Goal: Task Accomplishment & Management: Manage account settings

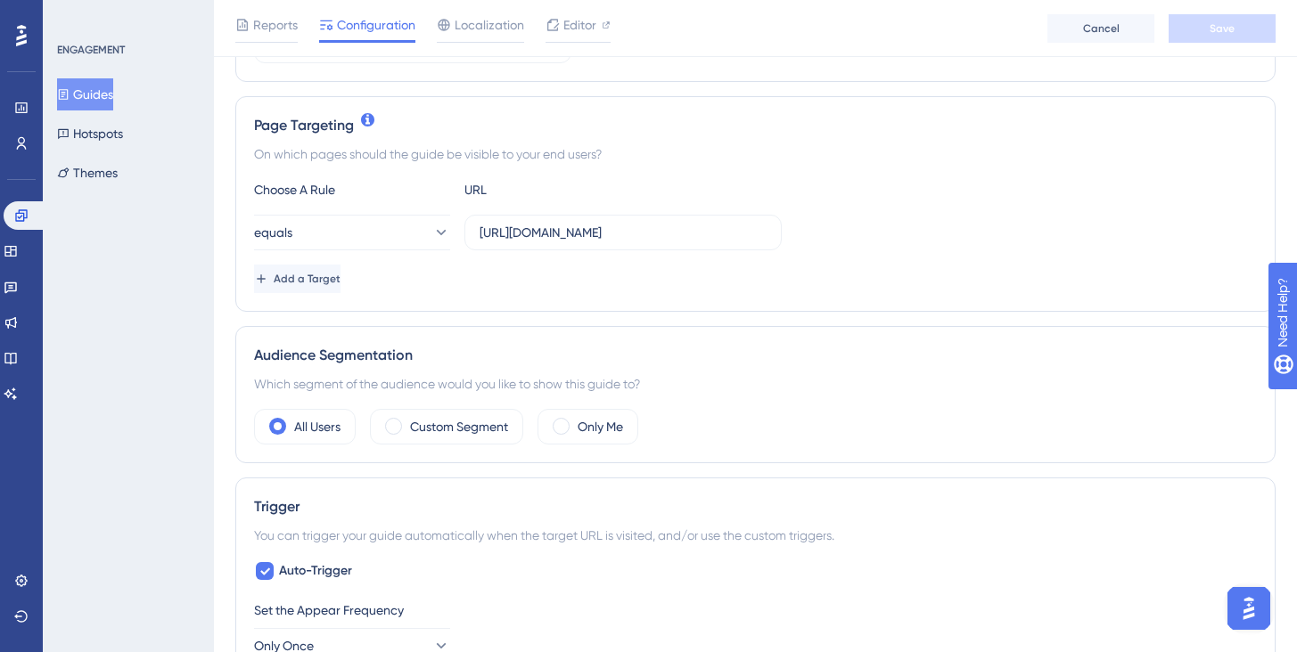
scroll to position [379, 0]
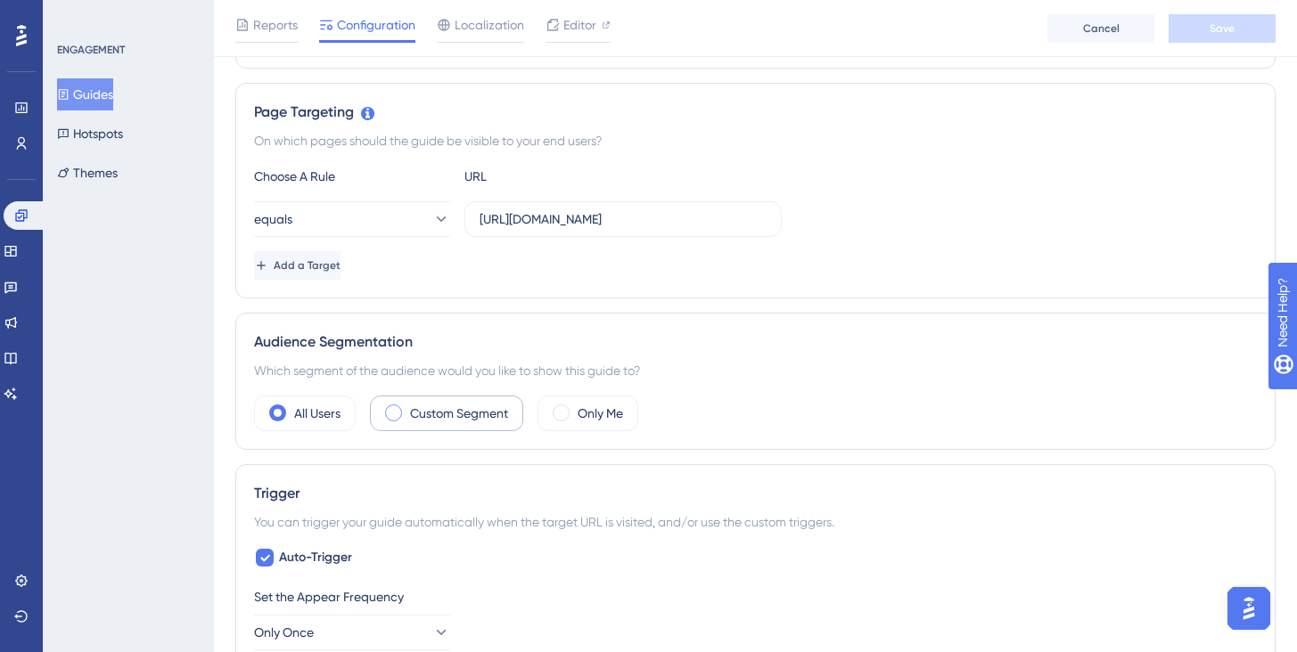
click at [436, 418] on label "Custom Segment" at bounding box center [459, 413] width 98 height 21
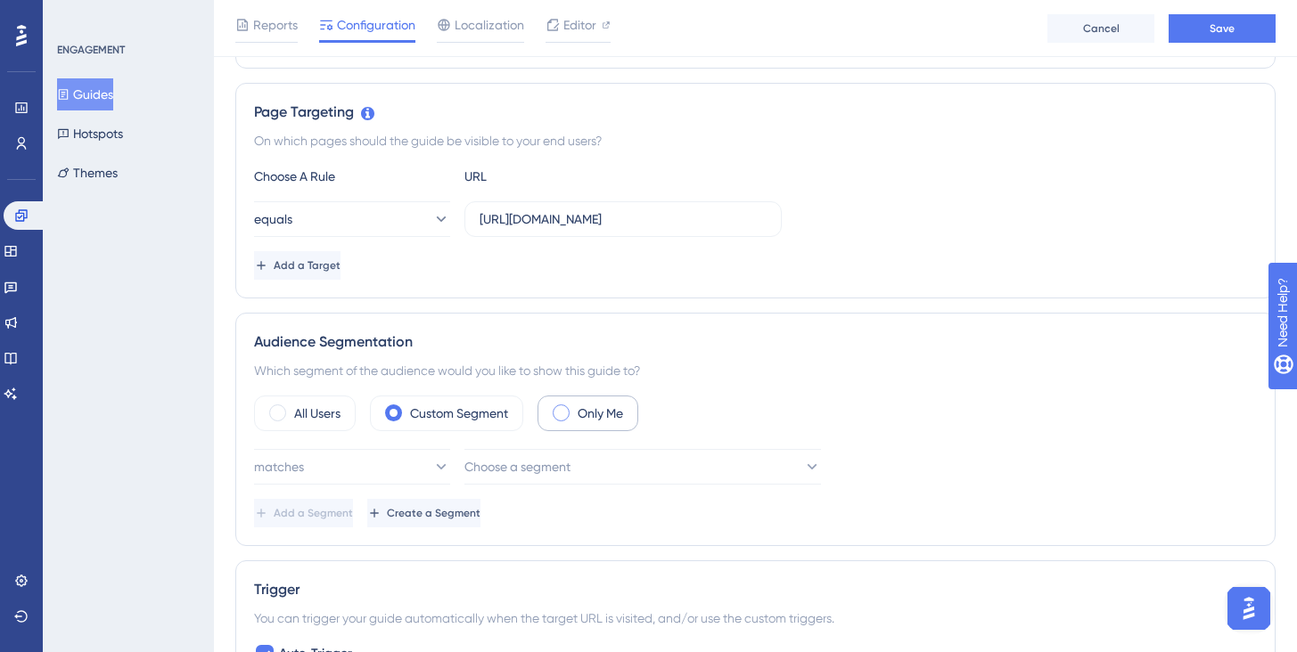
click at [578, 405] on div "Only Me" at bounding box center [587, 414] width 101 height 36
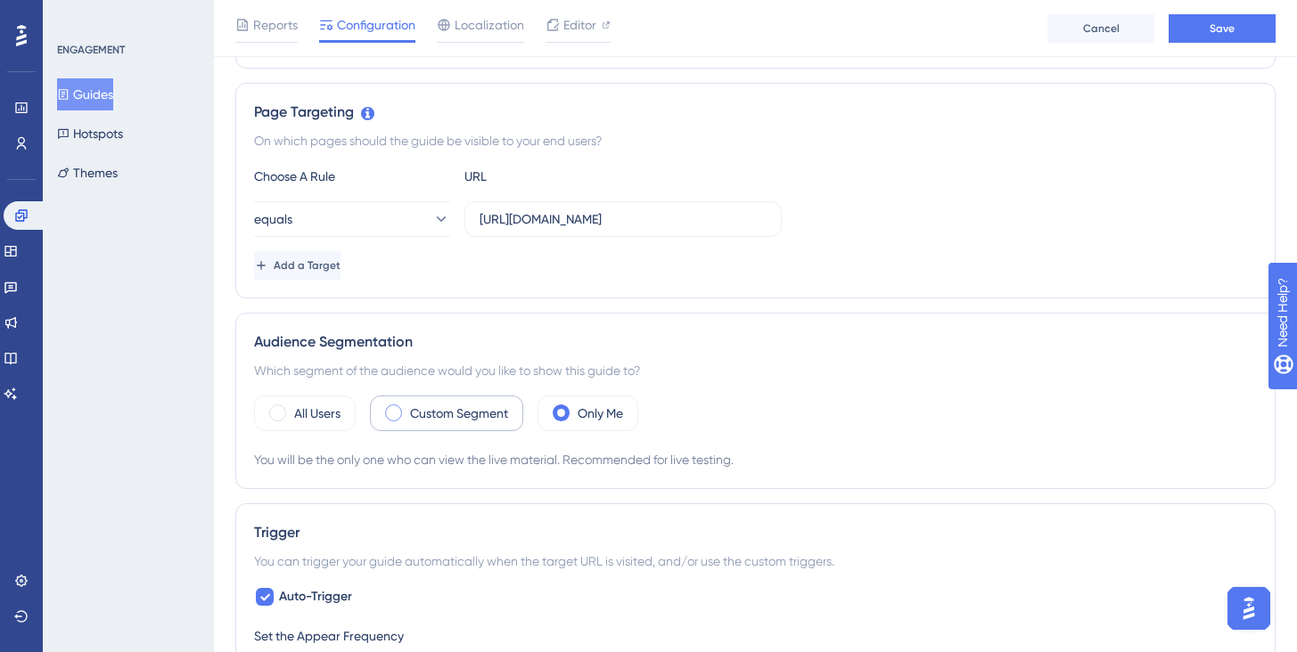
click at [462, 418] on label "Custom Segment" at bounding box center [459, 413] width 98 height 21
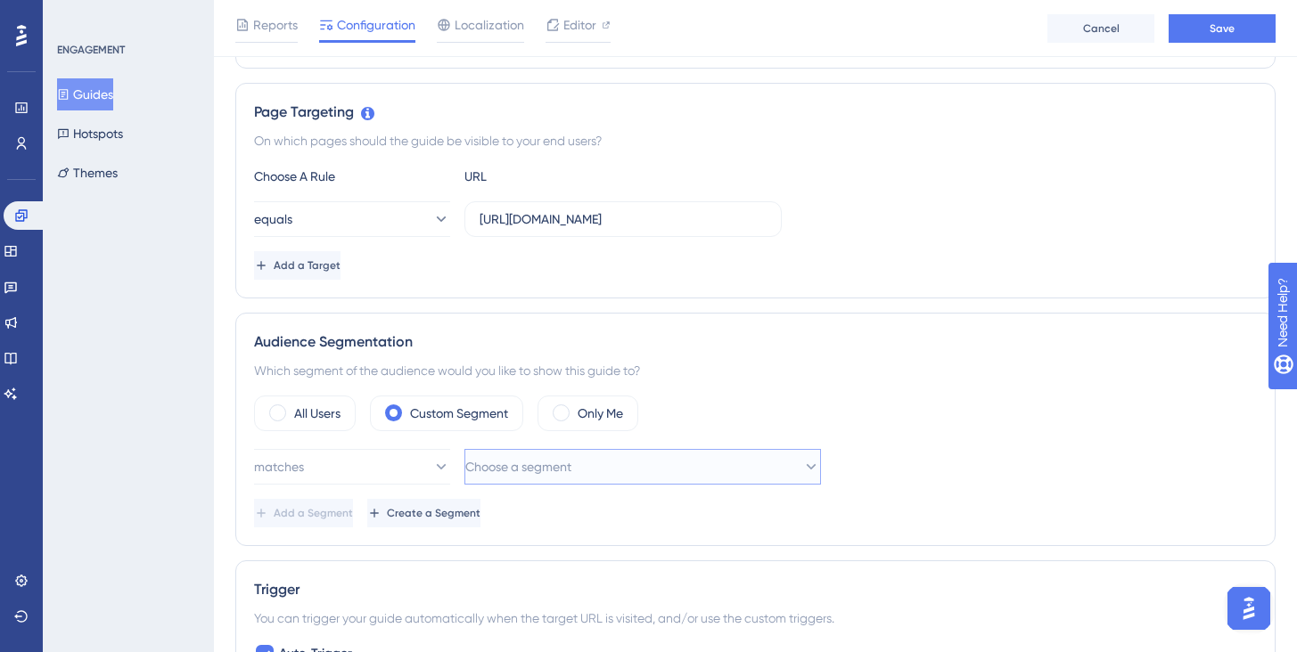
click at [491, 470] on span "Choose a segment" at bounding box center [518, 466] width 106 height 21
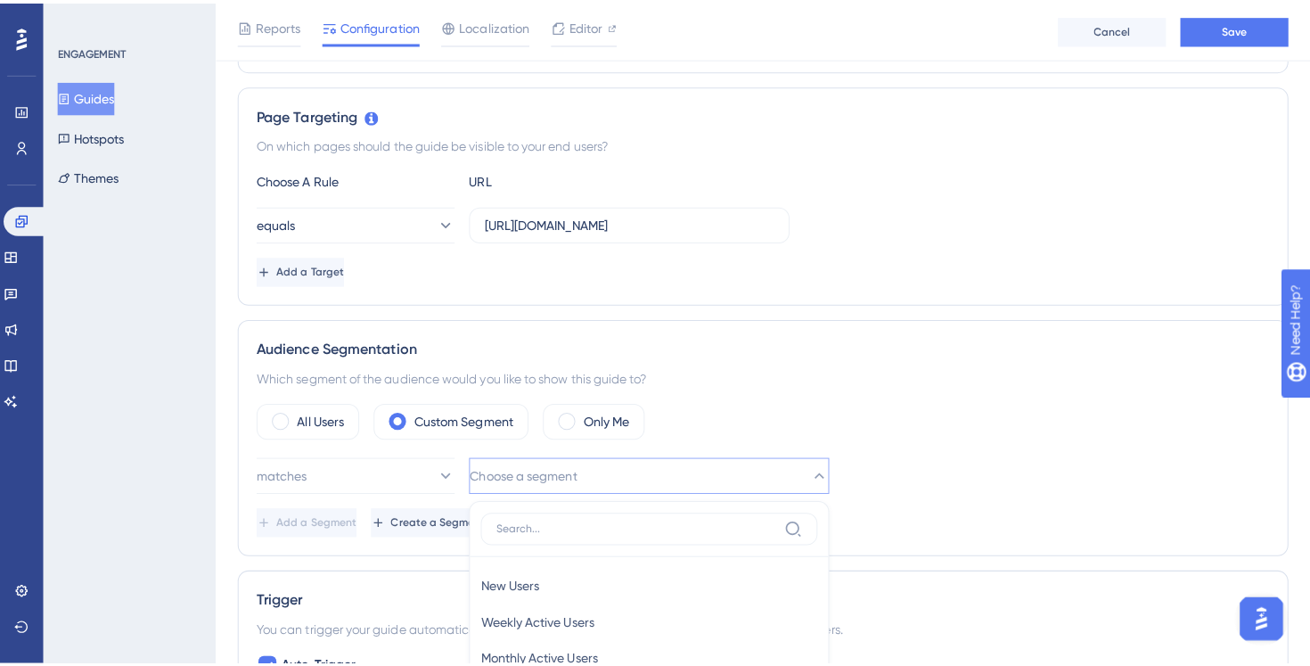
scroll to position [647, 0]
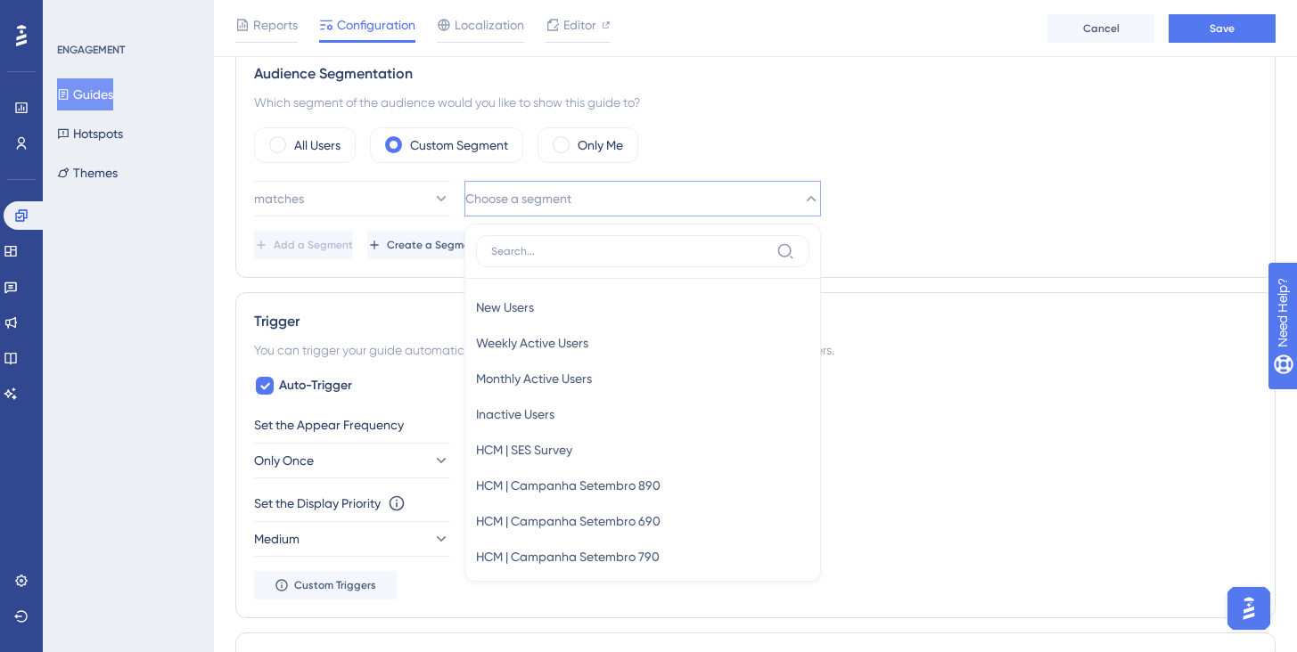
click at [932, 199] on div "matches Choose a segment New Users New Users Weekly Active Users Weekly Active …" at bounding box center [755, 199] width 1002 height 36
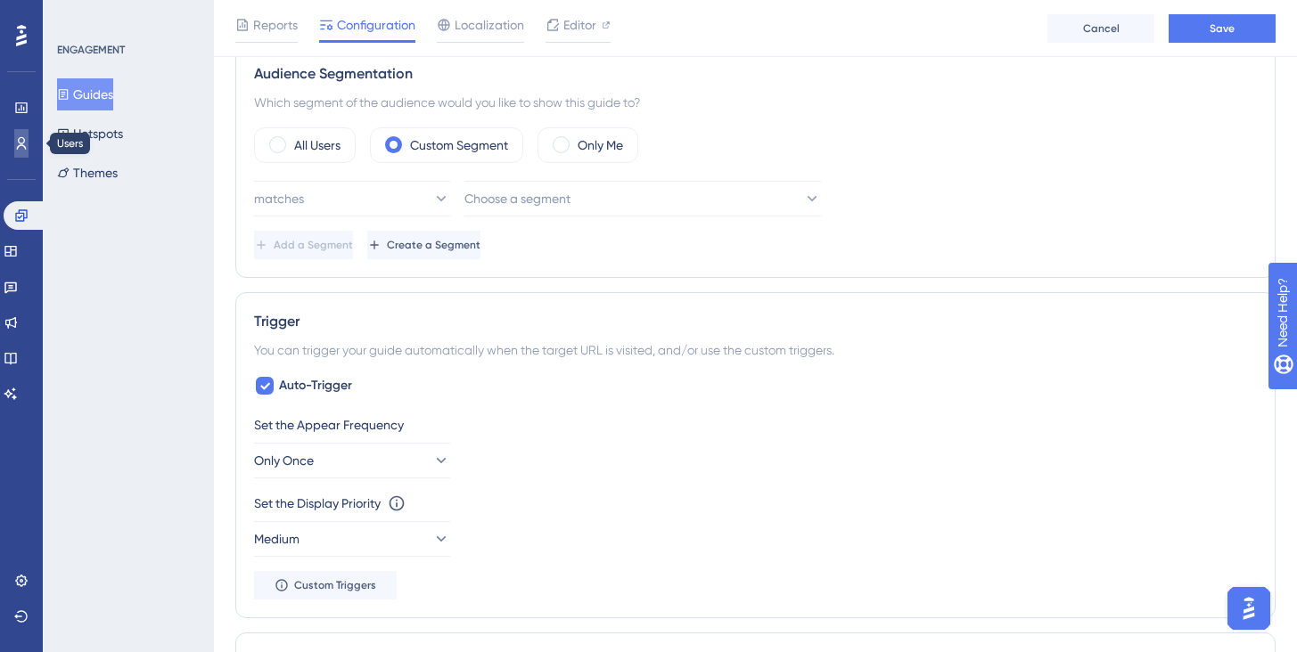
click at [21, 139] on icon at bounding box center [21, 143] width 14 height 14
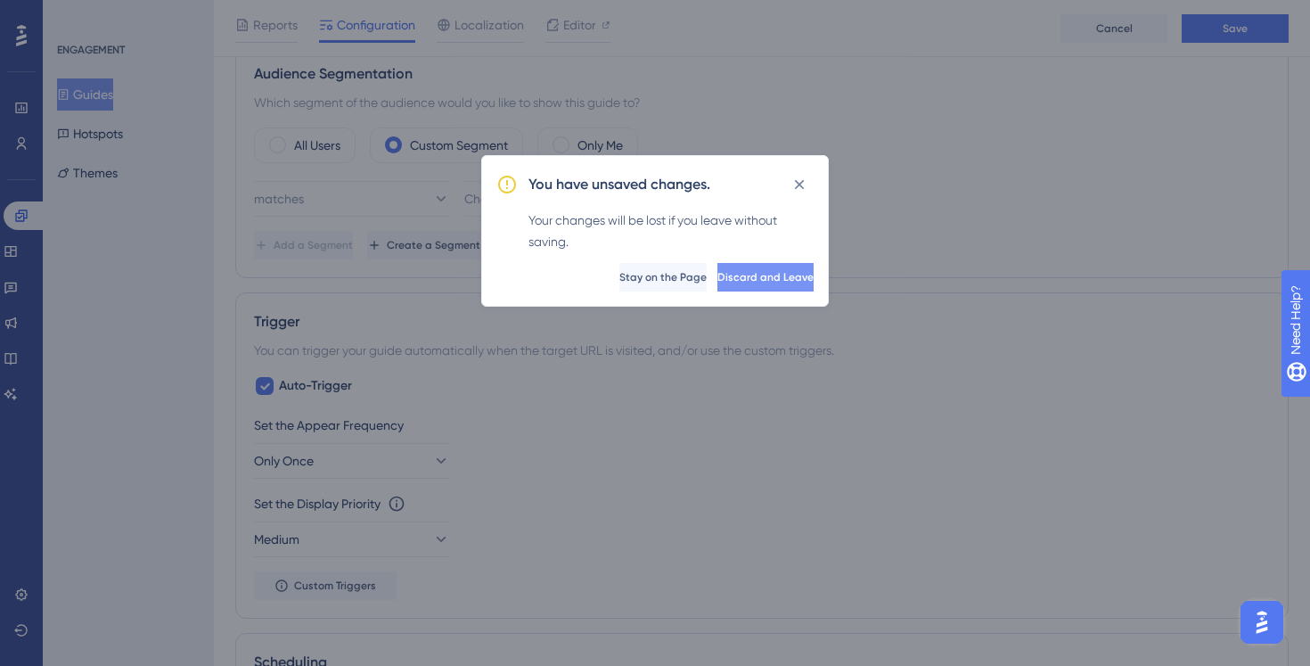
click at [744, 280] on span "Discard and Leave" at bounding box center [765, 277] width 96 height 14
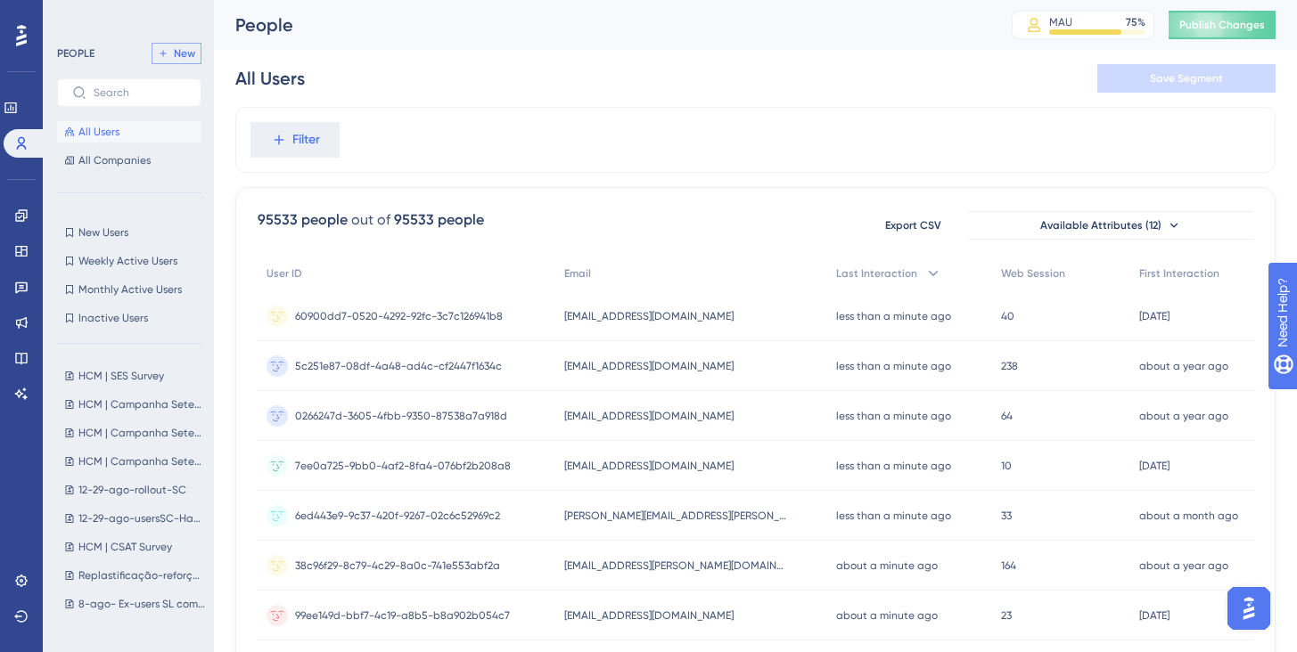
click at [163, 59] on button "New" at bounding box center [176, 53] width 50 height 21
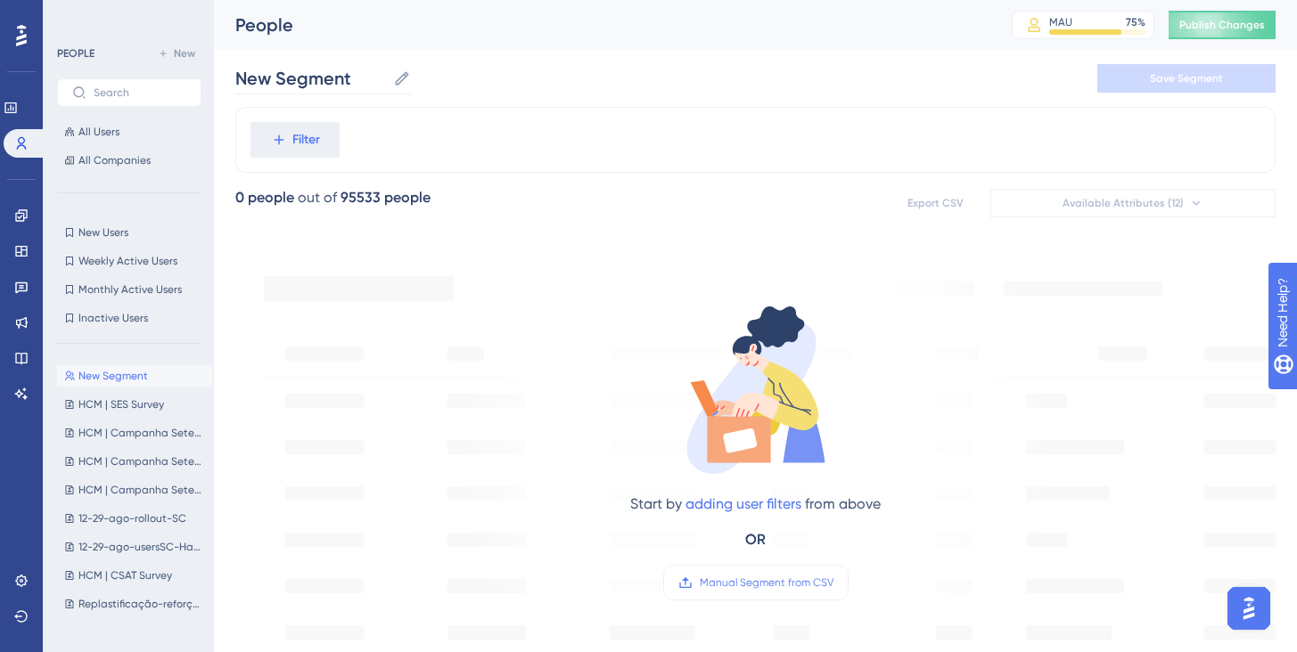
click at [396, 70] on icon at bounding box center [402, 79] width 18 height 18
click at [386, 70] on input "New Segment" at bounding box center [310, 78] width 151 height 25
click at [279, 77] on input "Teste de Serviços" at bounding box center [323, 78] width 177 height 25
type input "[Teste] de Serviços"
click at [787, 92] on div "[Teste] de Serviços [Teste] de Serviços Save Segment" at bounding box center [755, 78] width 1040 height 57
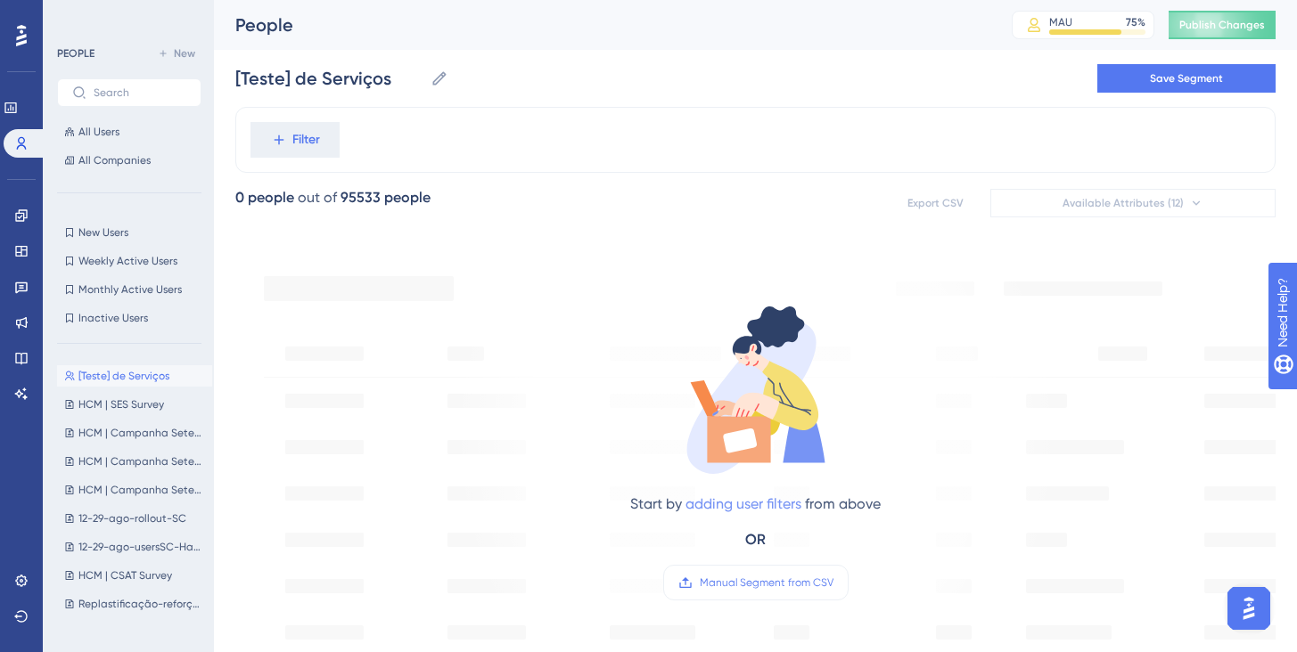
click at [761, 503] on link "adding user filters" at bounding box center [743, 503] width 116 height 17
click at [250, 122] on button "Filter" at bounding box center [294, 140] width 89 height 36
click at [292, 150] on span "Filter" at bounding box center [306, 139] width 28 height 21
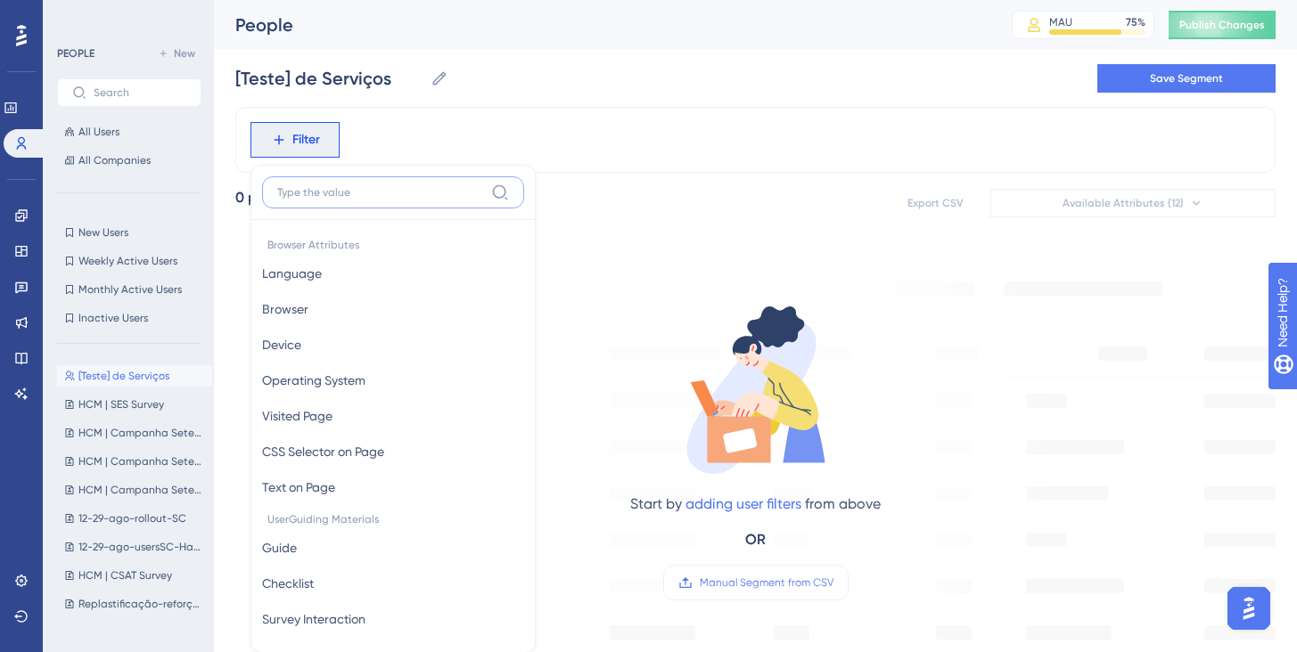
scroll to position [78, 0]
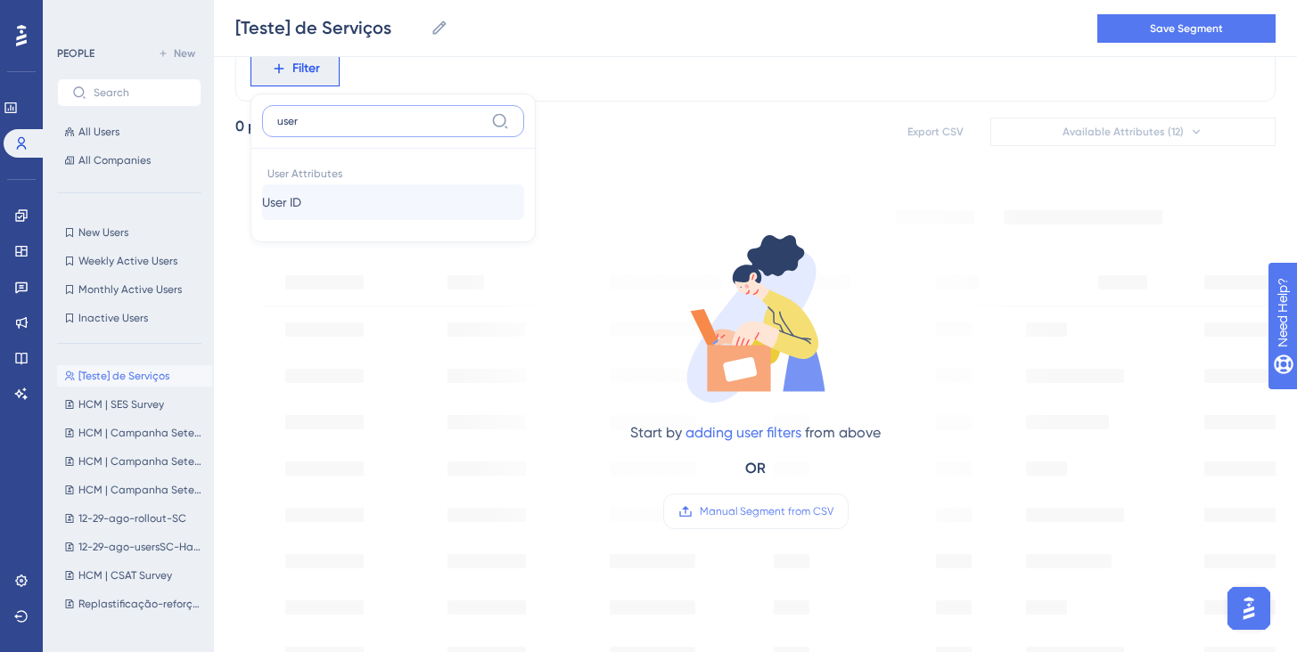
type input "user"
click at [357, 203] on button "User ID User ID" at bounding box center [393, 202] width 262 height 36
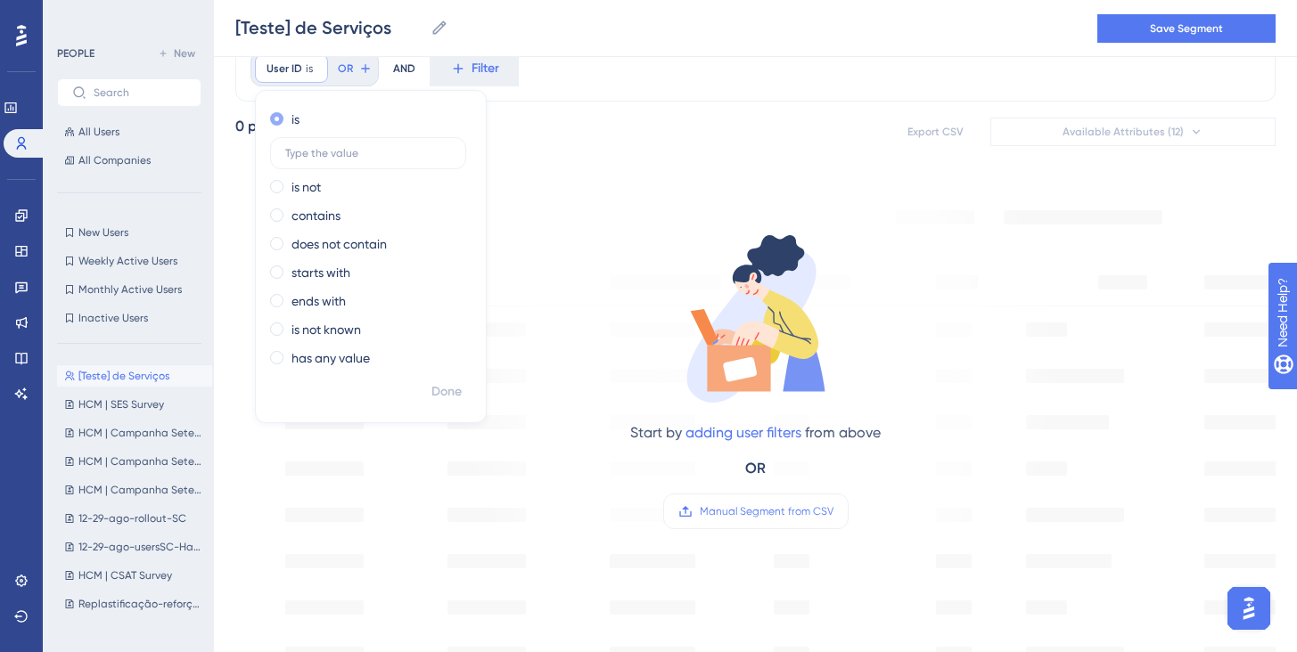
click at [394, 114] on div "is" at bounding box center [367, 119] width 194 height 21
click at [359, 152] on input "text" at bounding box center [368, 153] width 166 height 12
paste input "UserId 1d212a5a-a14a-4419-9d4e-e8e25ce4a7f9"
type input "UserId 1d212a5a-a14a-4419-9d4e-e8e25ce4a7f9"
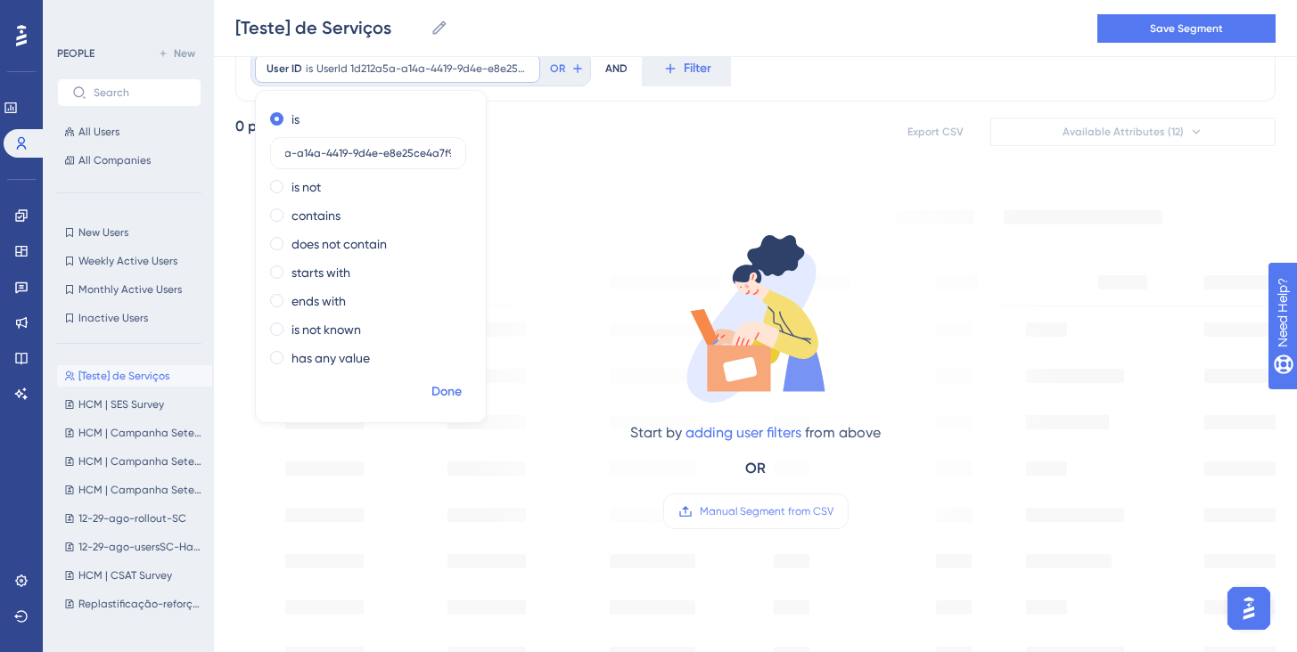
scroll to position [0, 0]
click at [449, 396] on span "Done" at bounding box center [446, 391] width 30 height 21
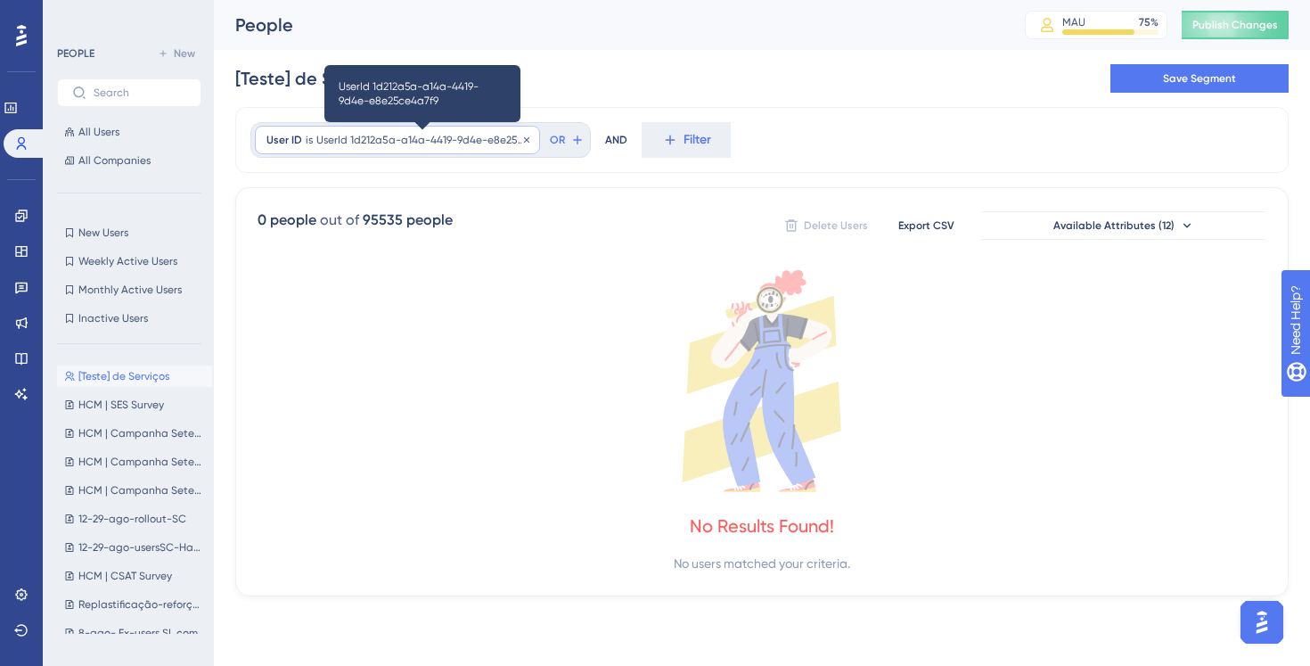
click at [379, 137] on span "UserId 1d212a5a-a14a-4419-9d4e-e8e25ce4a7f9" at bounding box center [422, 140] width 212 height 14
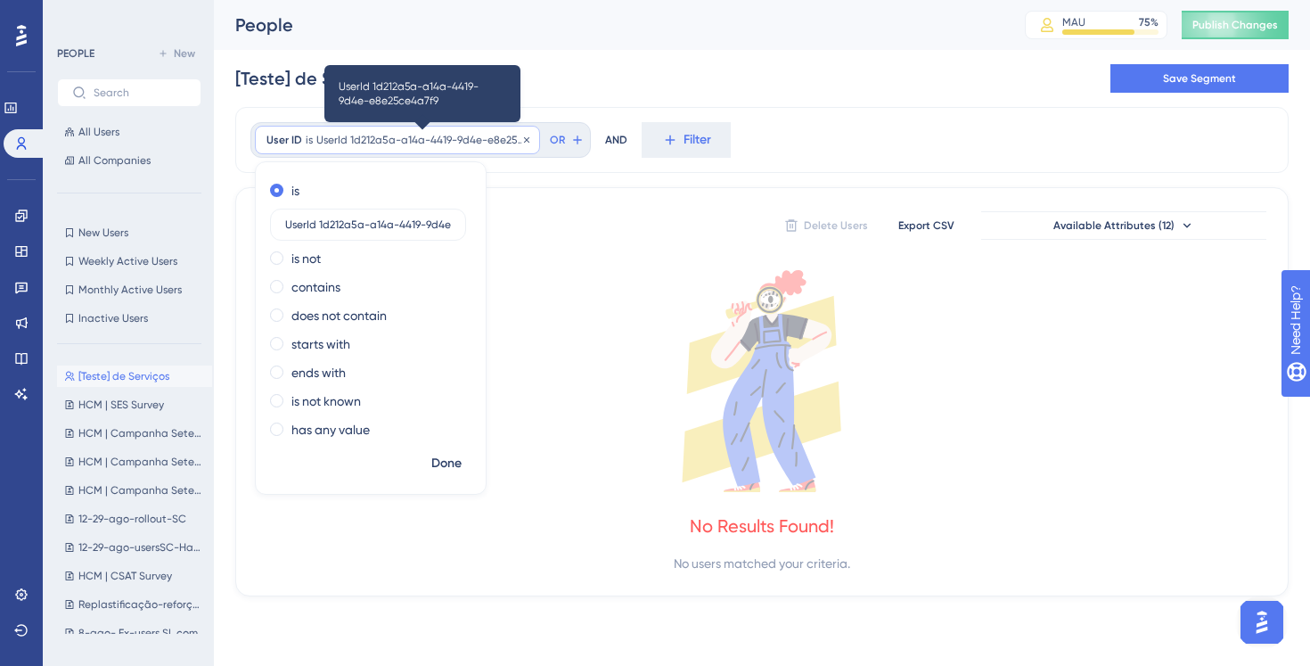
click at [348, 140] on span "UserId 1d212a5a-a14a-4419-9d4e-e8e25ce4a7f9" at bounding box center [422, 140] width 212 height 14
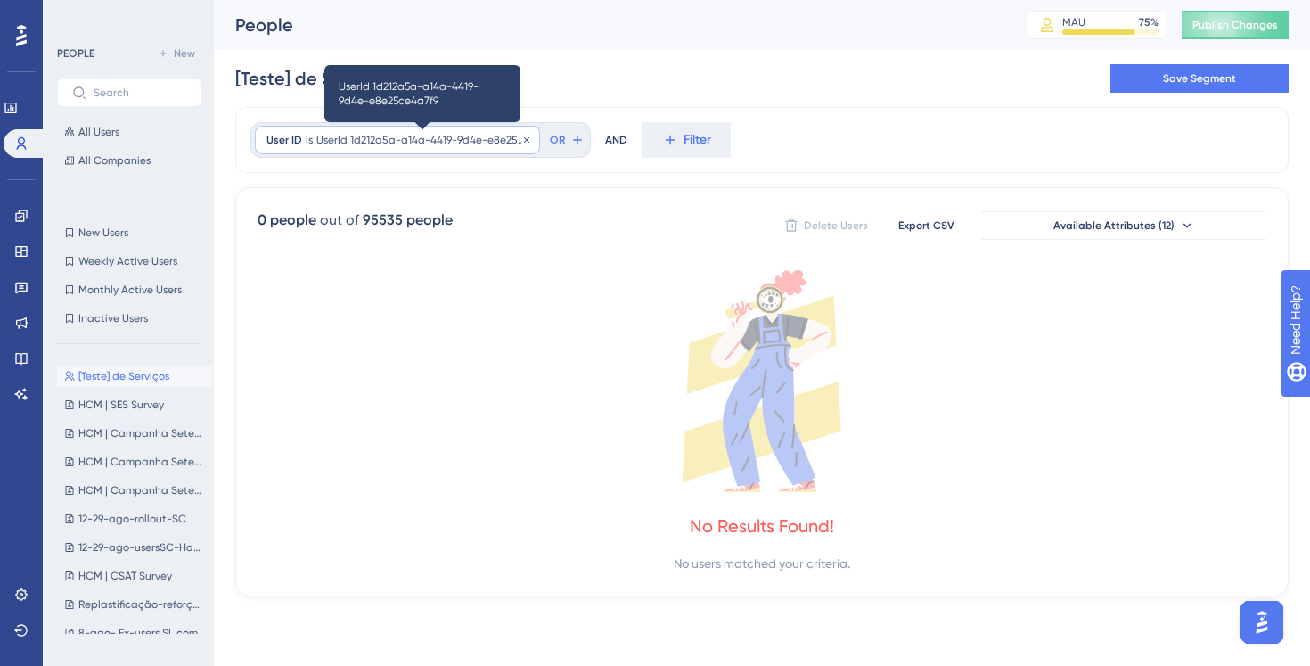
click at [348, 140] on span "UserId 1d212a5a-a14a-4419-9d4e-e8e25ce4a7f9" at bounding box center [422, 140] width 212 height 14
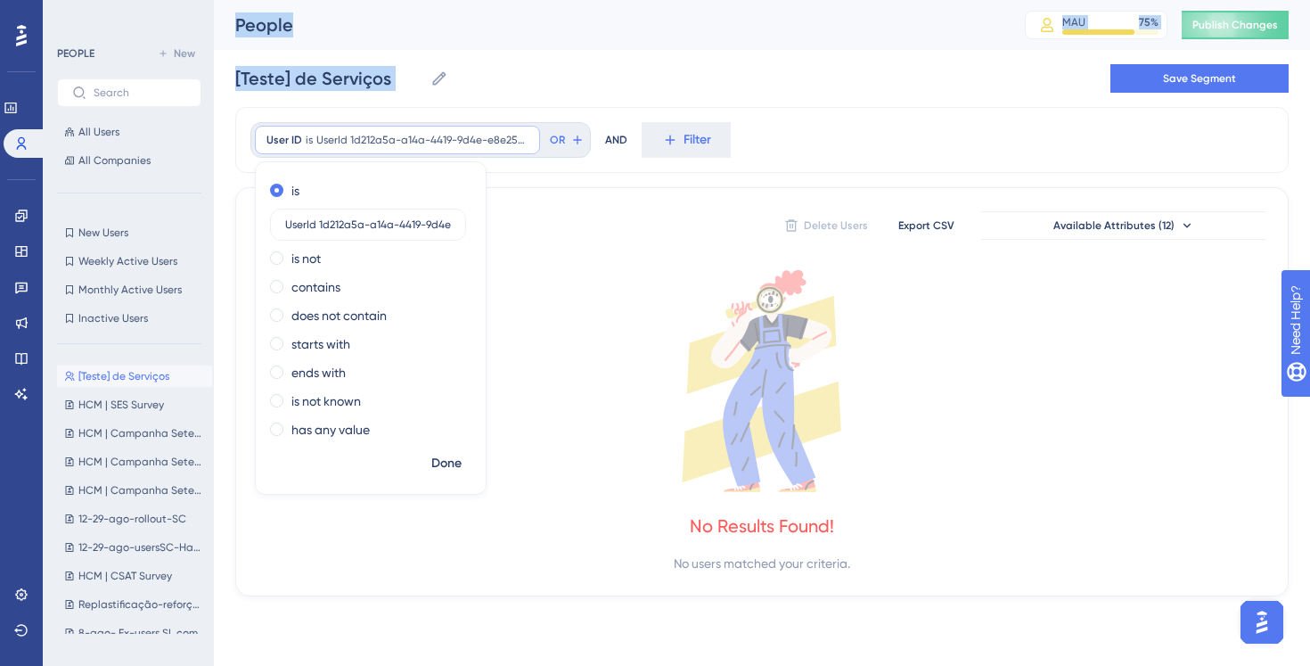
drag, startPoint x: 303, startPoint y: 231, endPoint x: 257, endPoint y: 226, distance: 46.5
click at [214, 219] on div "Performance Users Engagement Widgets Feedback Product Updates Knowledge Base AI…" at bounding box center [762, 312] width 1096 height 625
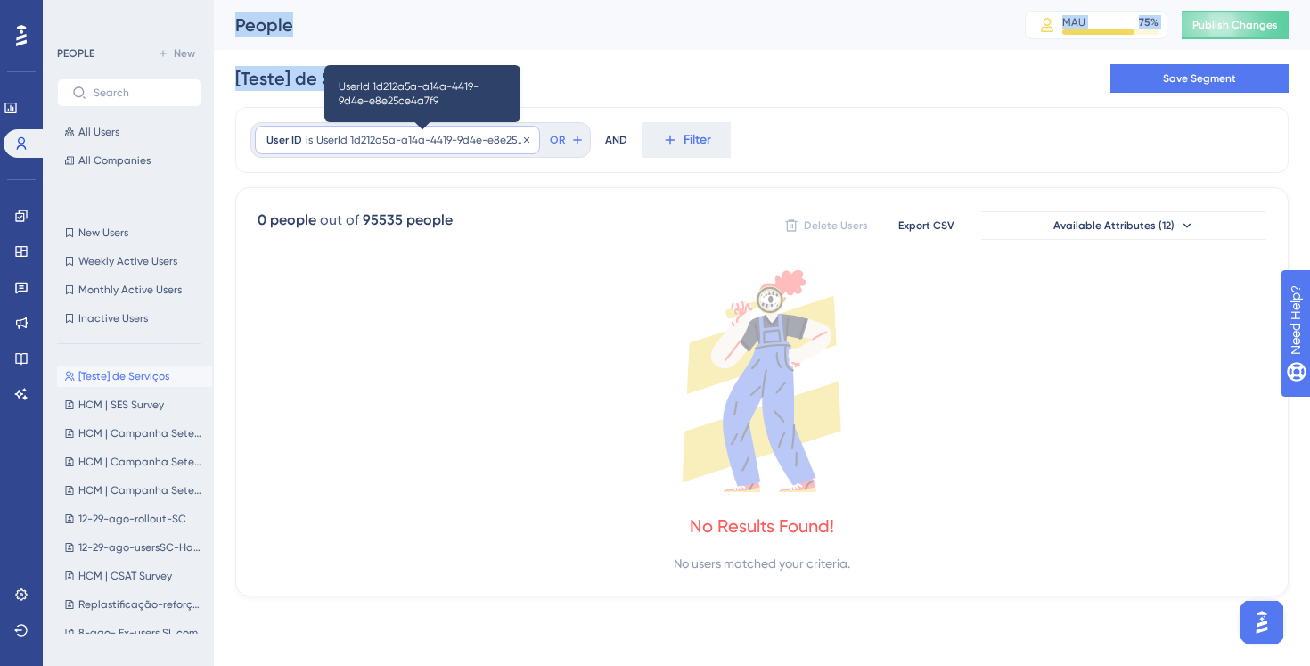
click at [372, 138] on span "UserId 1d212a5a-a14a-4419-9d4e-e8e25ce4a7f9" at bounding box center [422, 140] width 212 height 14
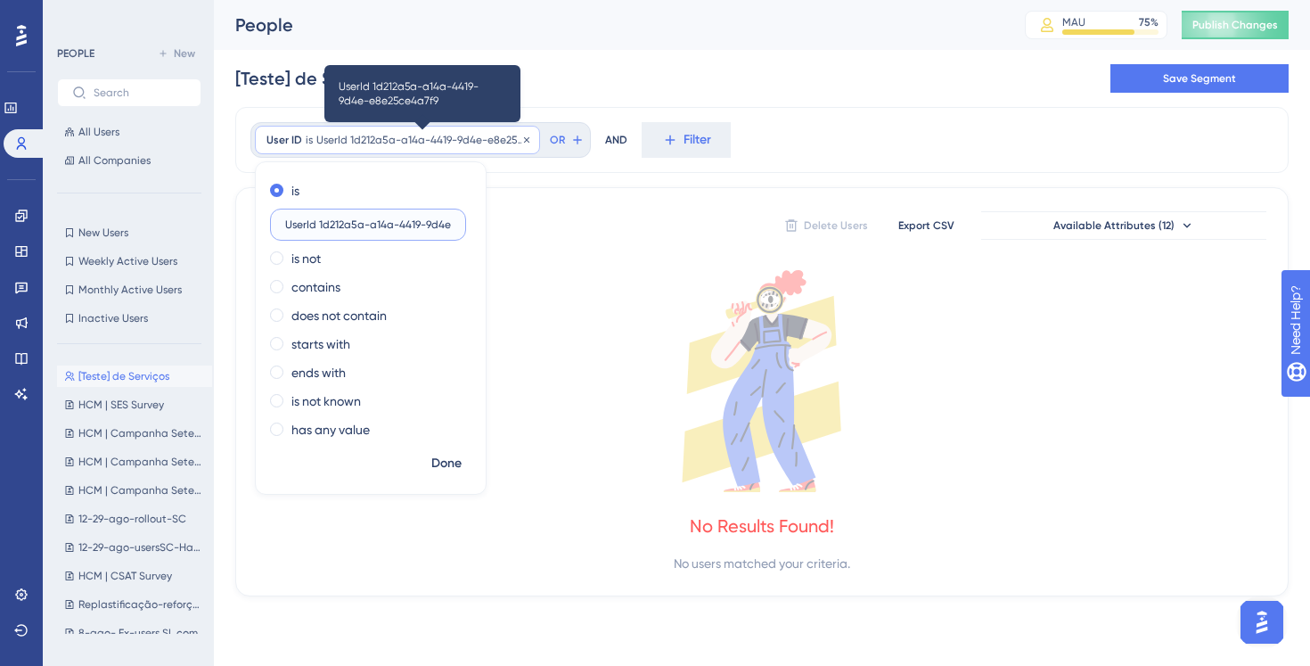
scroll to position [0, 73]
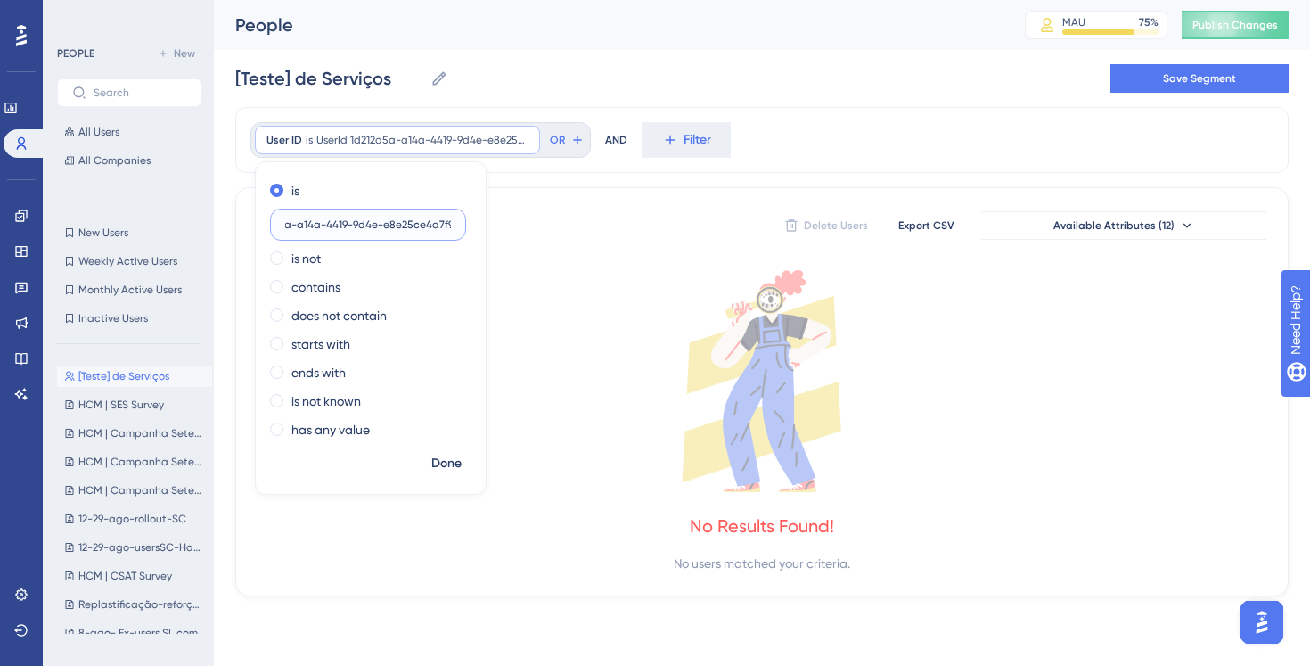
click at [304, 225] on input "UserId 1d212a5a-a14a-4419-9d4e-e8e25ce4a7f9" at bounding box center [368, 224] width 166 height 12
type input "1d212a5a-a14a-4419-9d4e-e8e25ce4a7f9"
click at [458, 457] on span "Done" at bounding box center [446, 463] width 30 height 21
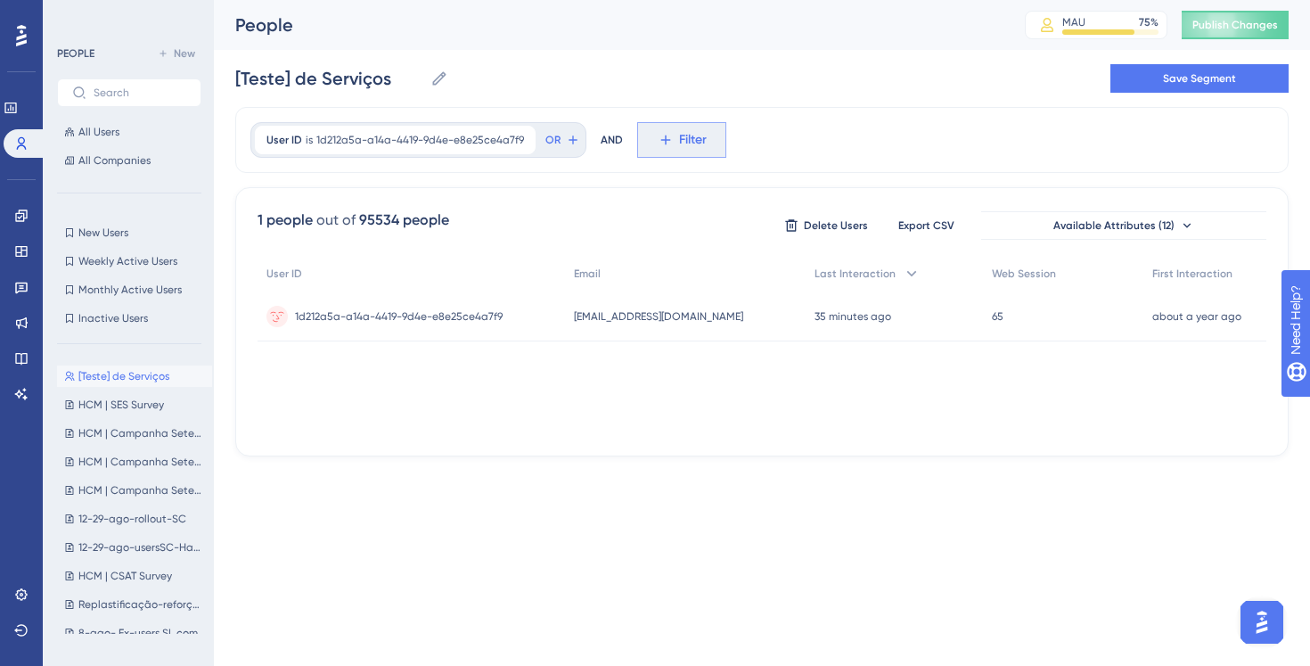
click at [672, 148] on button "Filter" at bounding box center [681, 140] width 89 height 36
type input "e"
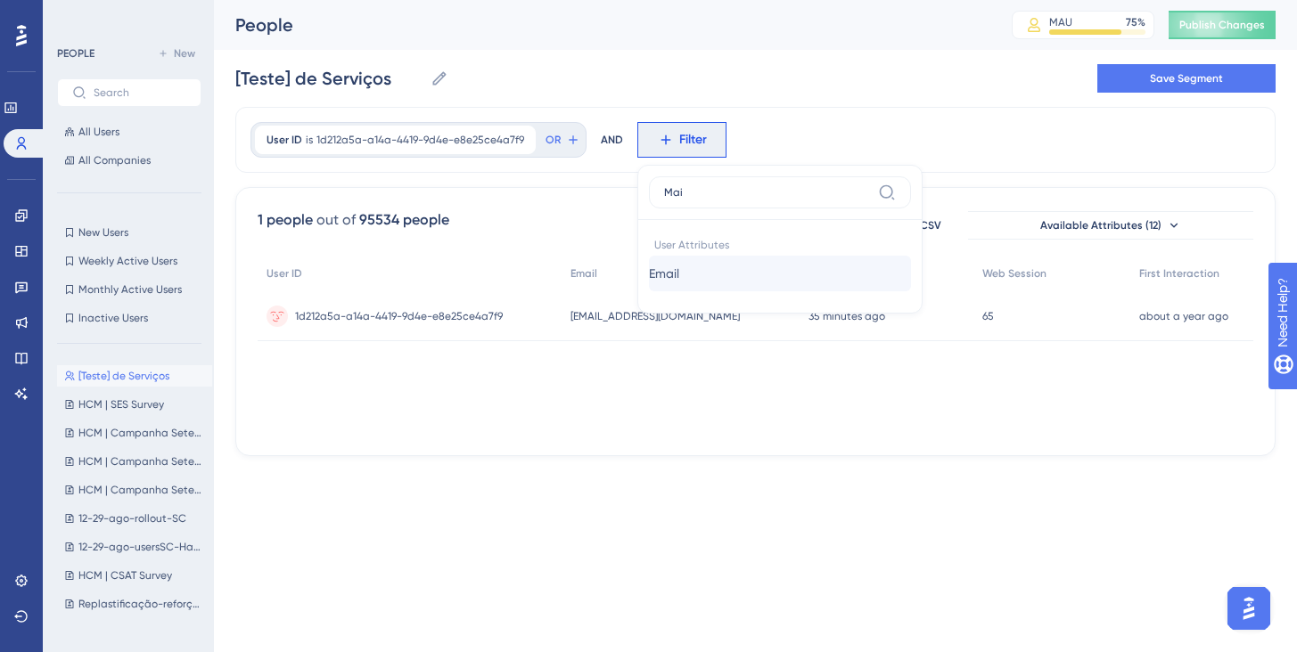
type input "Mai"
click at [693, 265] on button "Email Email" at bounding box center [780, 274] width 262 height 36
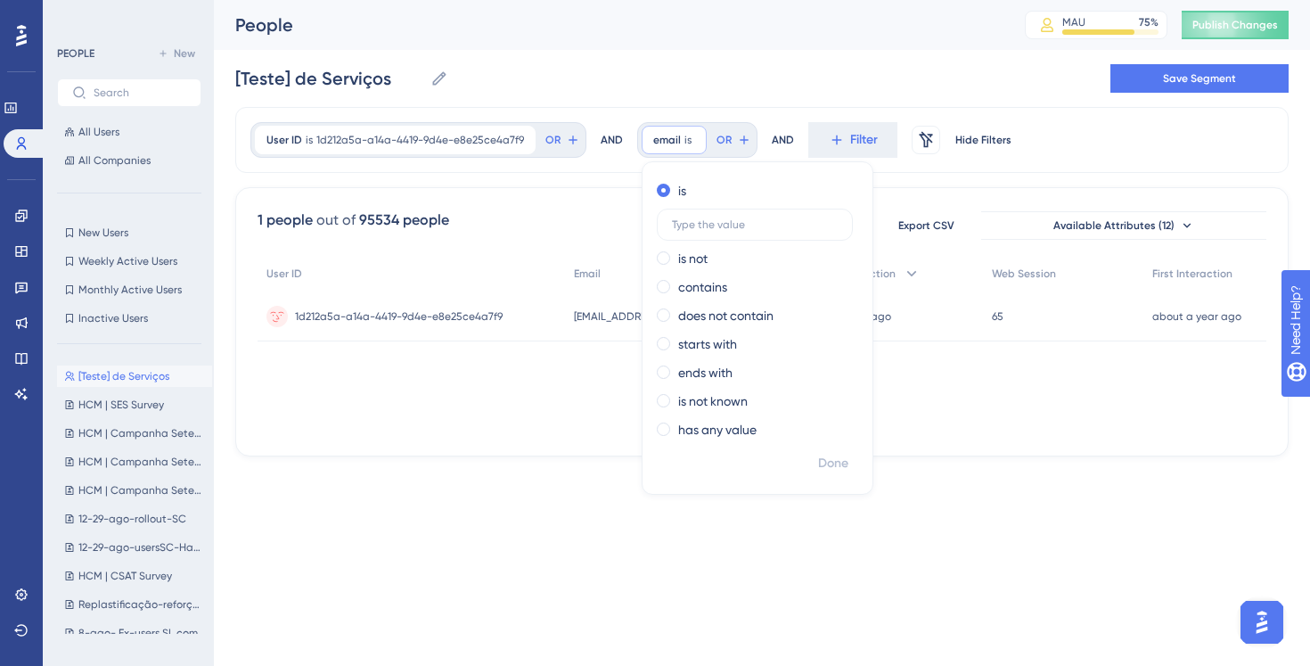
click at [609, 139] on div "AND" at bounding box center [612, 140] width 22 height 36
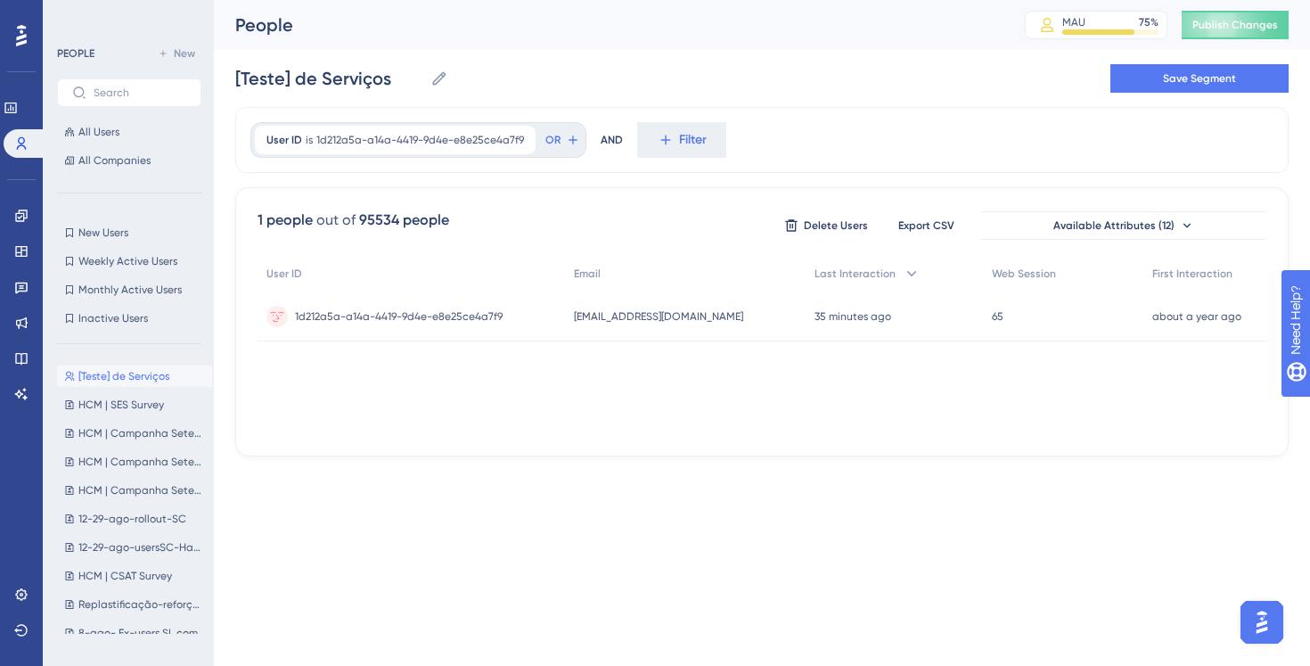
click at [609, 139] on div "AND" at bounding box center [612, 140] width 22 height 36
click at [604, 136] on div "AND" at bounding box center [612, 140] width 22 height 36
click at [796, 137] on div "User ID is 1d212a5a-a14a-4419-9d4e-e8e25ce4a7f9 1d212a5a-a14a-4419-9d4e-e8e25ce…" at bounding box center [761, 140] width 1053 height 66
click at [695, 133] on span "Filter" at bounding box center [693, 139] width 28 height 21
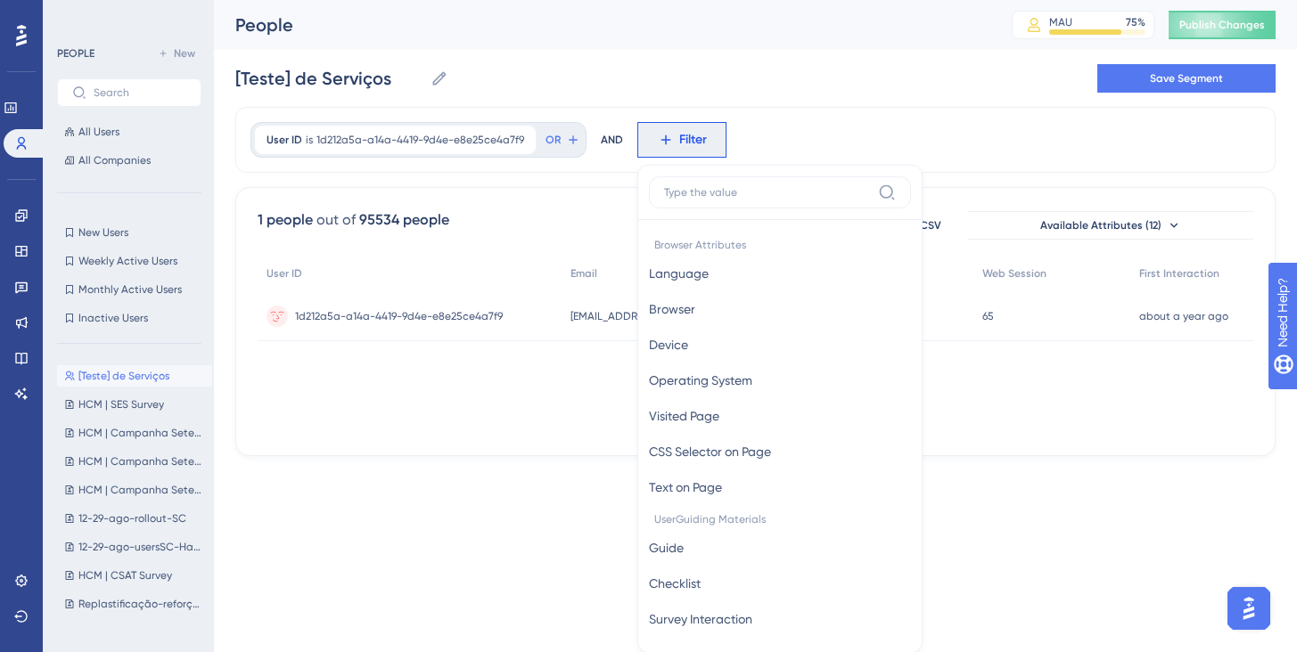
scroll to position [83, 0]
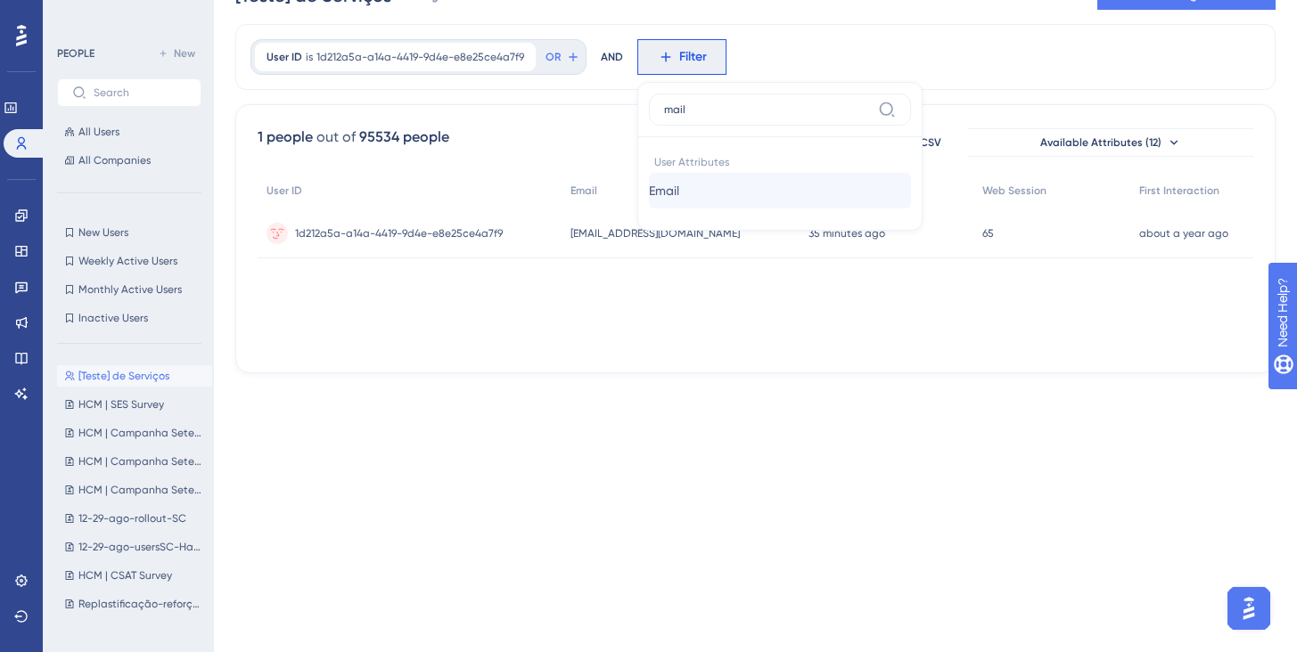
type input "mail"
click at [707, 187] on button "Email Email" at bounding box center [780, 191] width 262 height 36
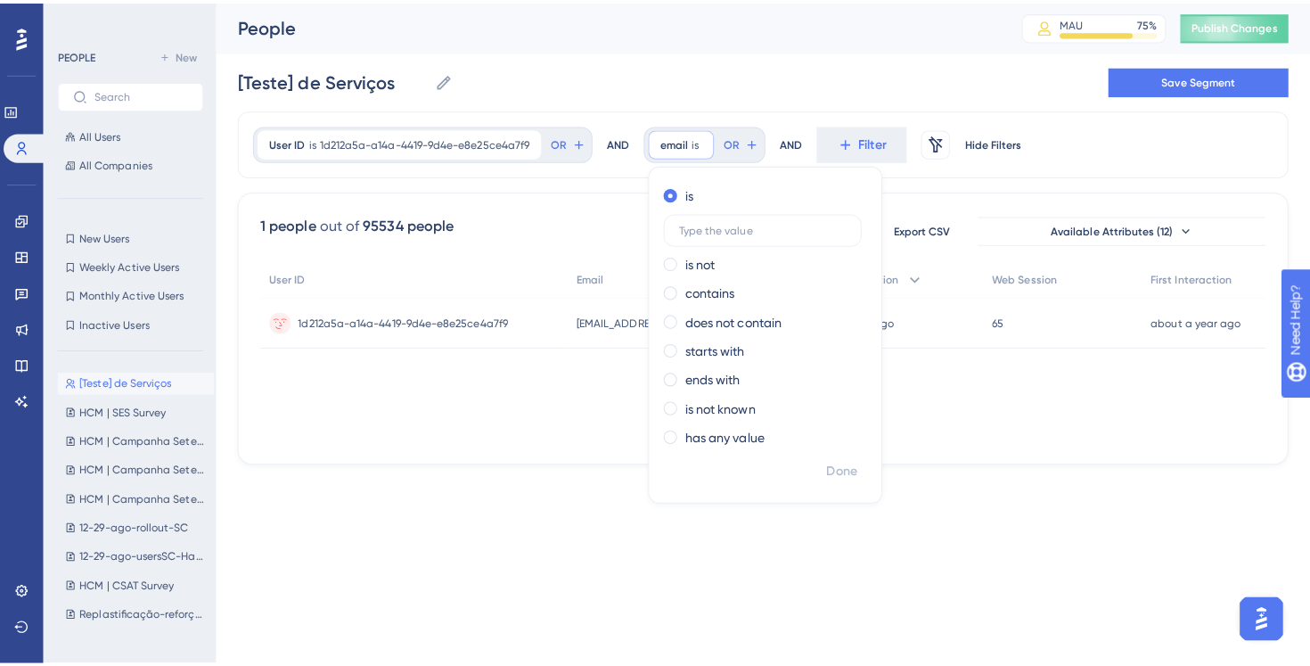
scroll to position [0, 0]
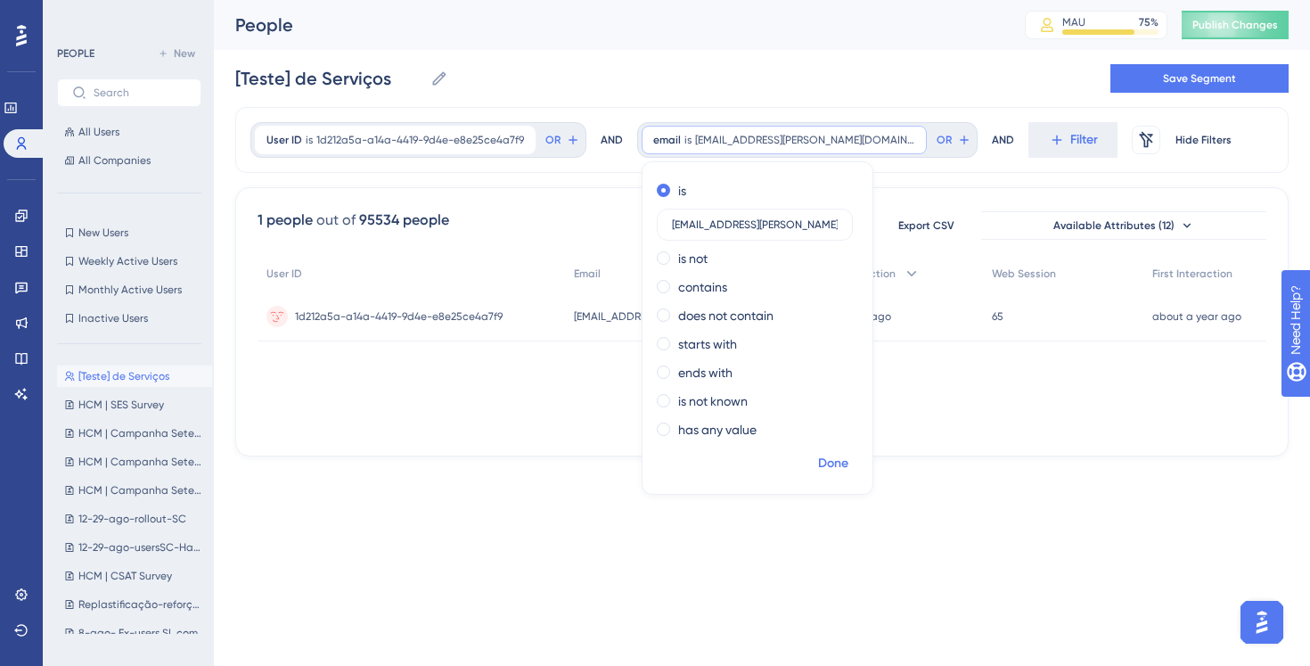
type input "[EMAIL_ADDRESS][PERSON_NAME][DOMAIN_NAME]"
click at [841, 470] on span "Done" at bounding box center [833, 463] width 30 height 21
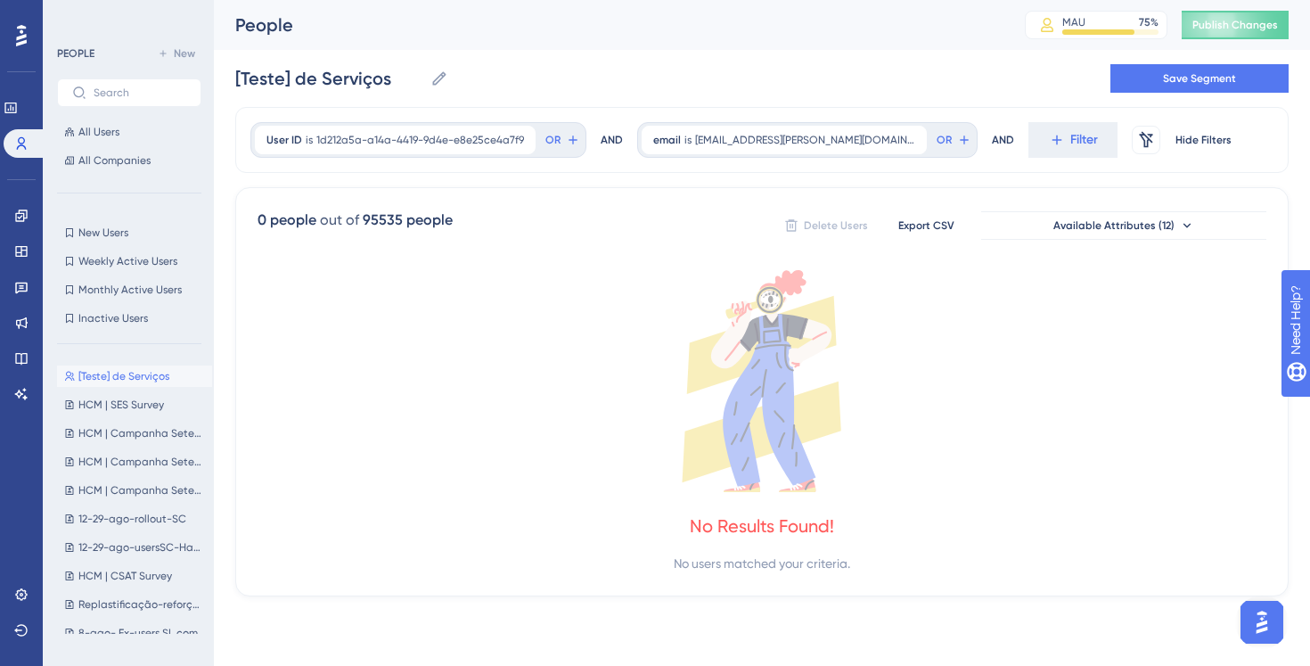
drag, startPoint x: 604, startPoint y: 143, endPoint x: 587, endPoint y: 137, distance: 18.0
click at [604, 143] on div "AND" at bounding box center [612, 140] width 22 height 36
click at [568, 141] on icon at bounding box center [573, 140] width 14 height 14
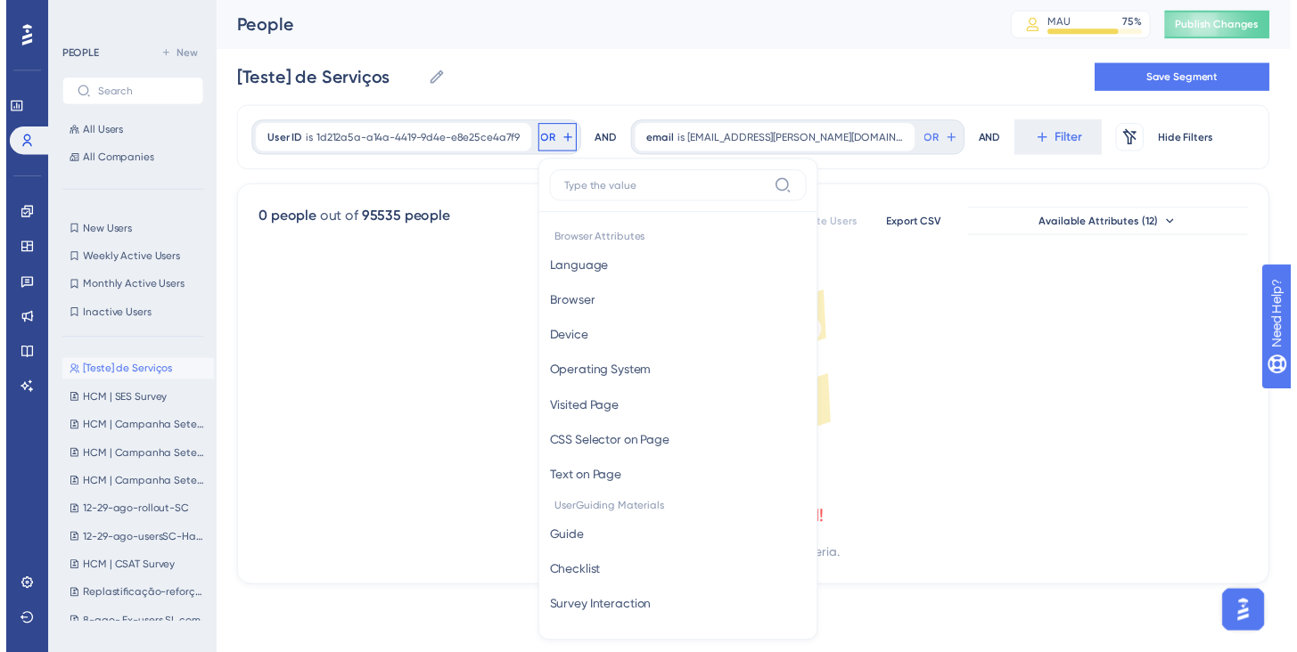
scroll to position [81, 0]
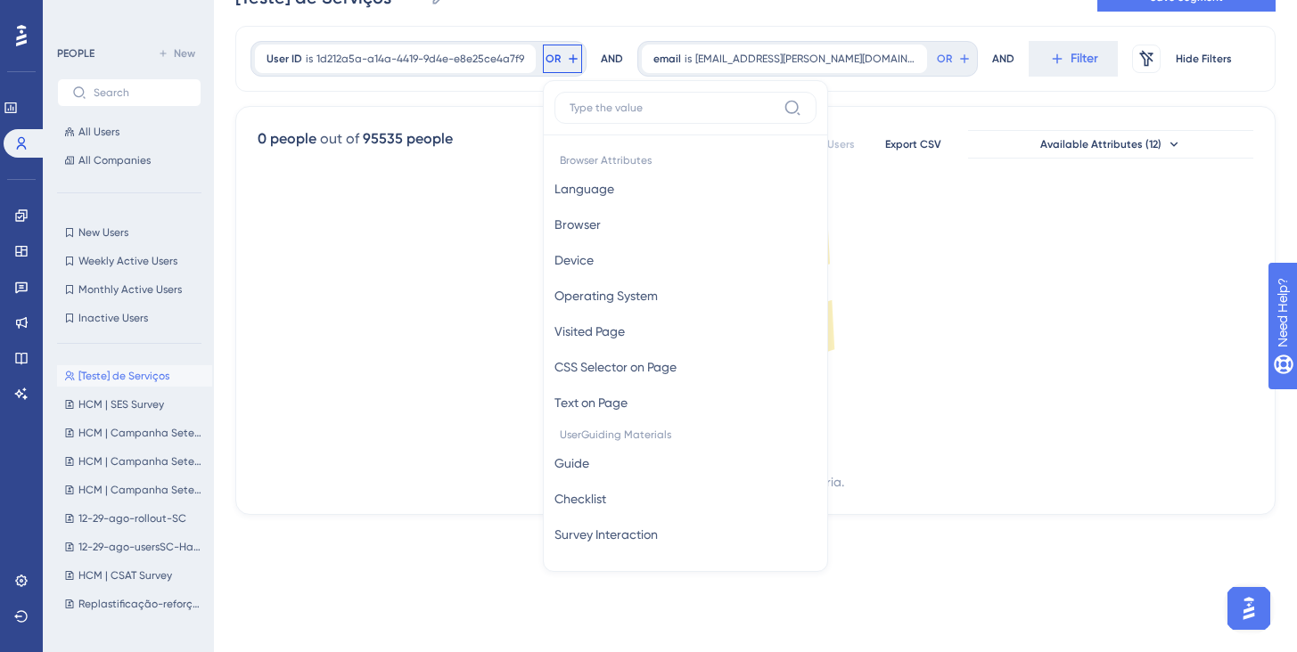
click at [604, 107] on input at bounding box center [672, 108] width 207 height 14
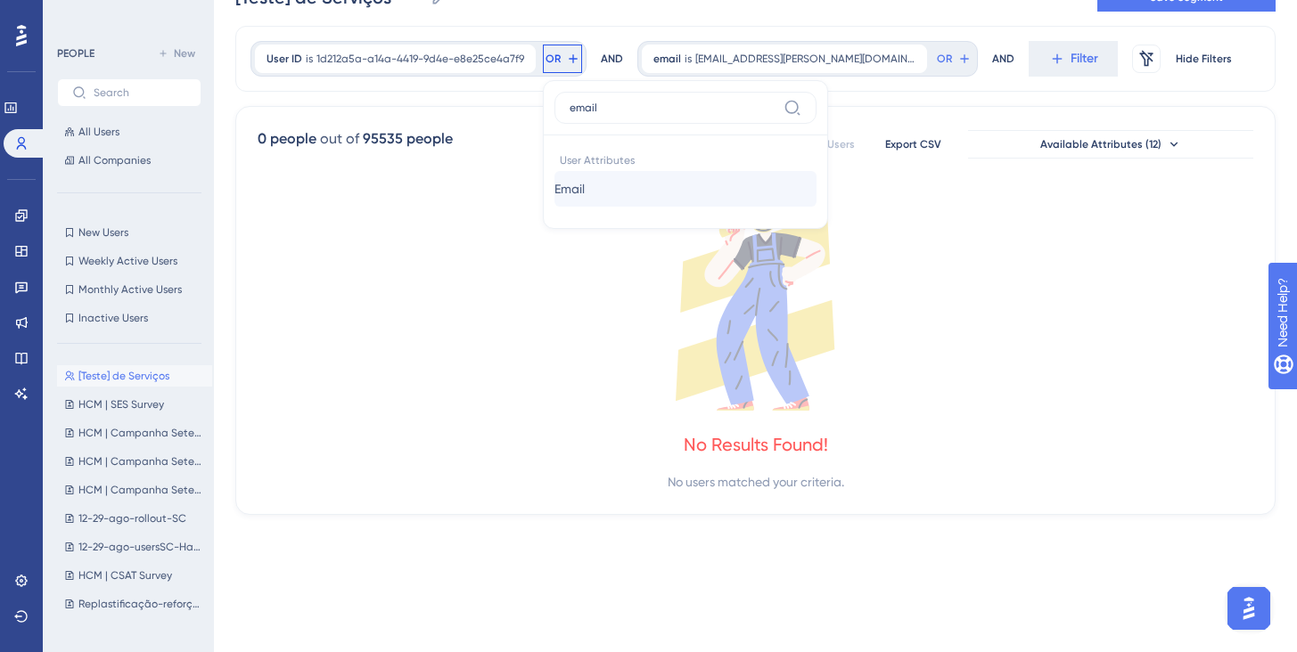
type input "email"
click at [602, 179] on button "Email Email" at bounding box center [685, 189] width 262 height 36
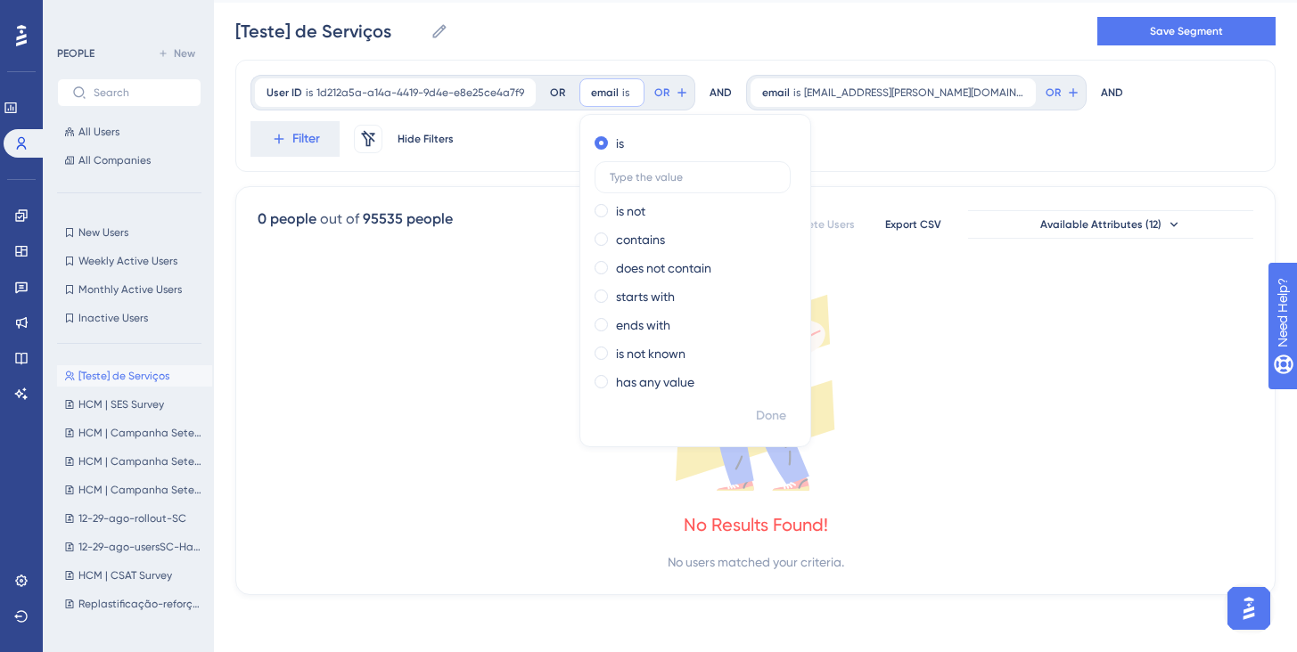
scroll to position [0, 0]
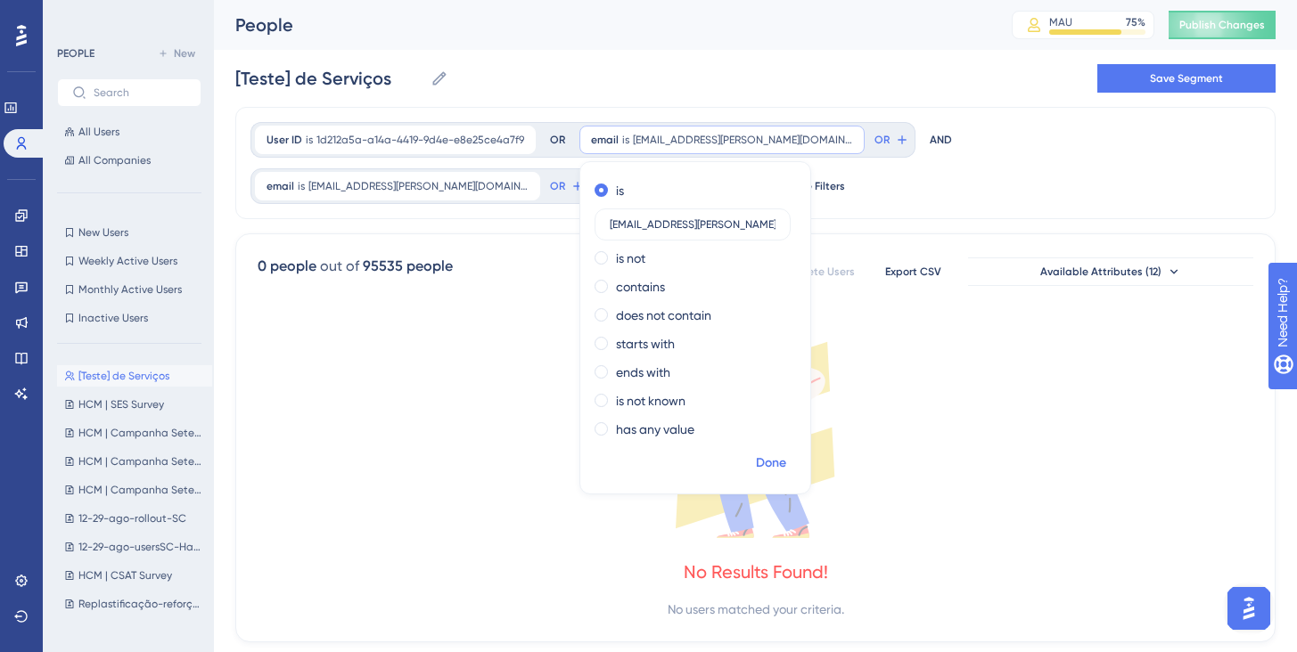
type input "[EMAIL_ADDRESS][PERSON_NAME][DOMAIN_NAME]"
click at [762, 454] on span "Done" at bounding box center [771, 463] width 30 height 21
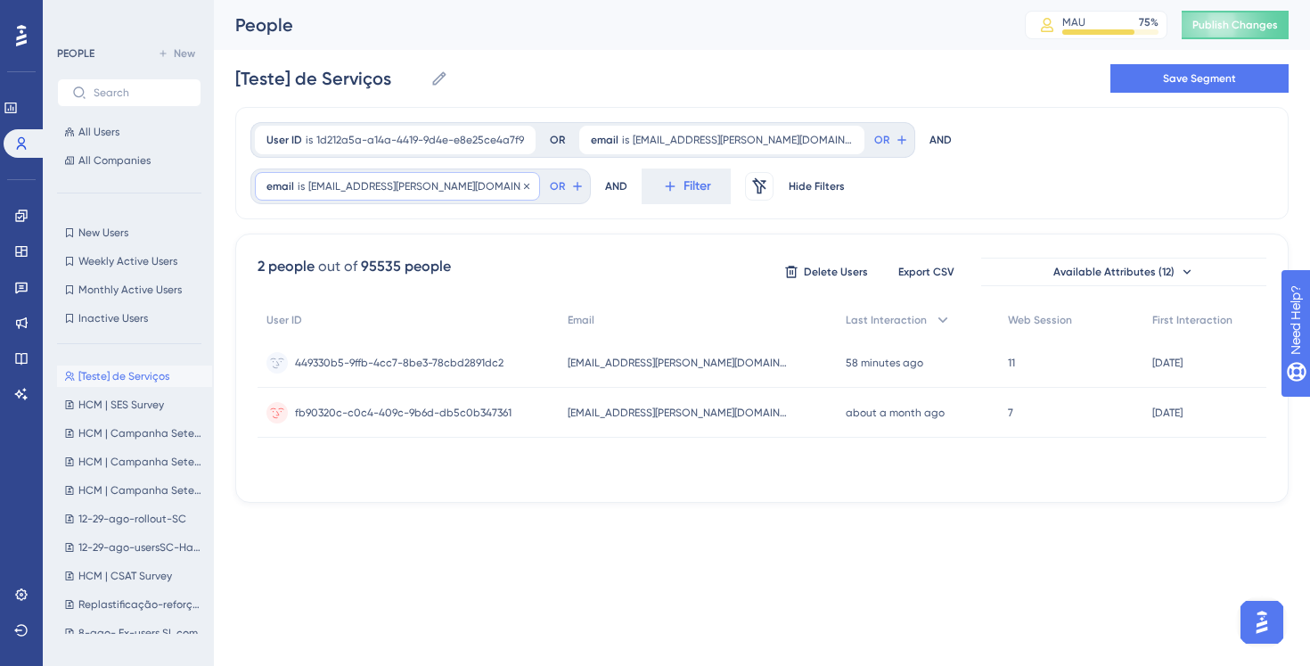
click at [540, 172] on div "email is [PERSON_NAME][EMAIL_ADDRESS][DOMAIN_NAME] [PERSON_NAME][DOMAIN_NAME][E…" at bounding box center [397, 186] width 285 height 29
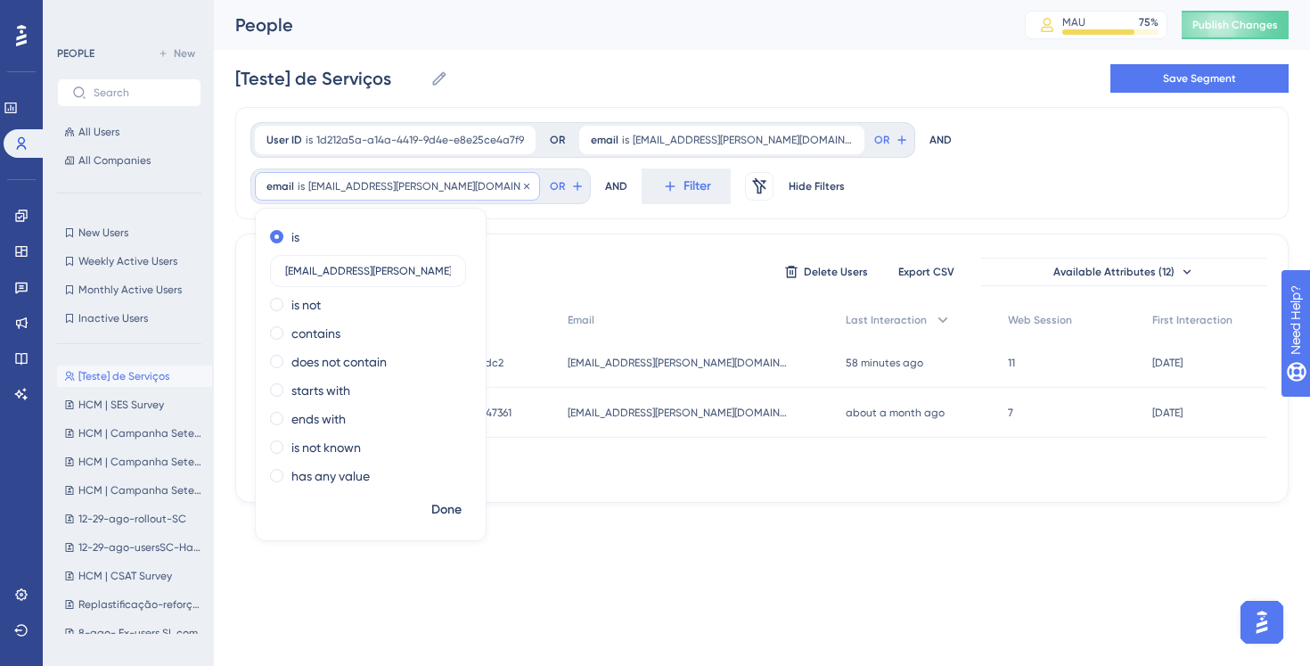
click at [528, 179] on span "[EMAIL_ADDRESS][PERSON_NAME][DOMAIN_NAME]" at bounding box center [418, 186] width 220 height 14
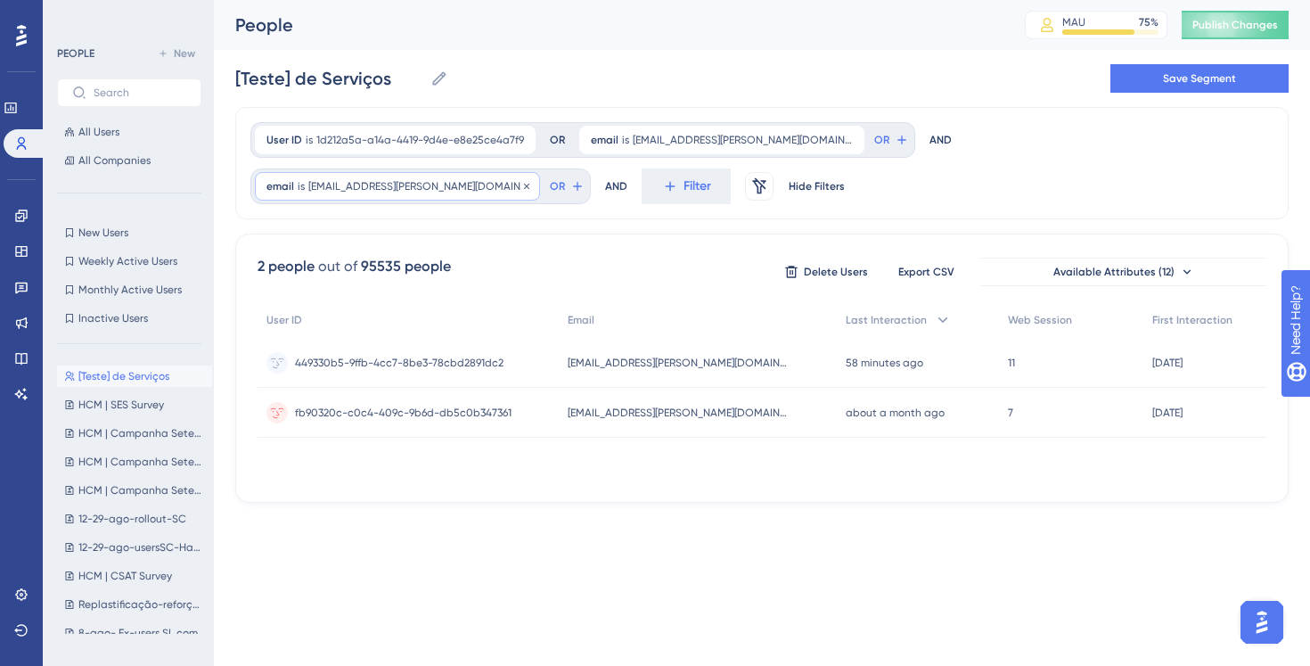
click at [528, 179] on span "[EMAIL_ADDRESS][PERSON_NAME][DOMAIN_NAME]" at bounding box center [418, 186] width 220 height 14
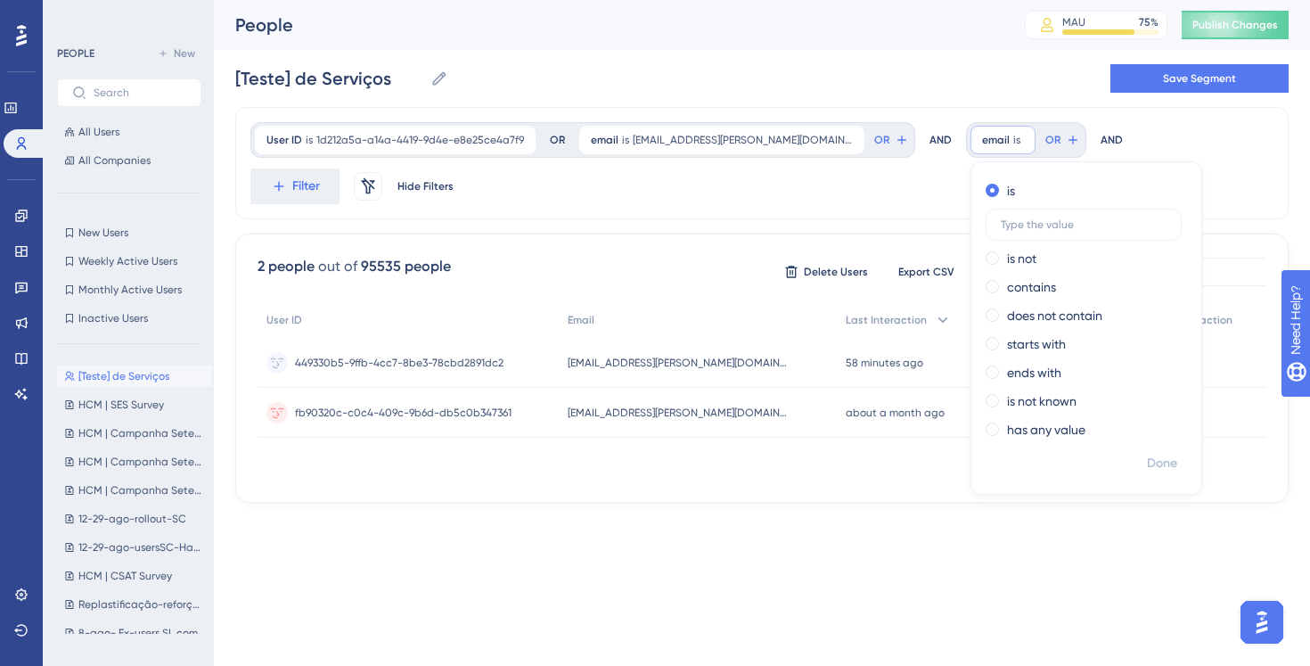
click at [918, 61] on div "[Teste] de Serviços [Teste] de Serviços Save Segment" at bounding box center [761, 78] width 1053 height 57
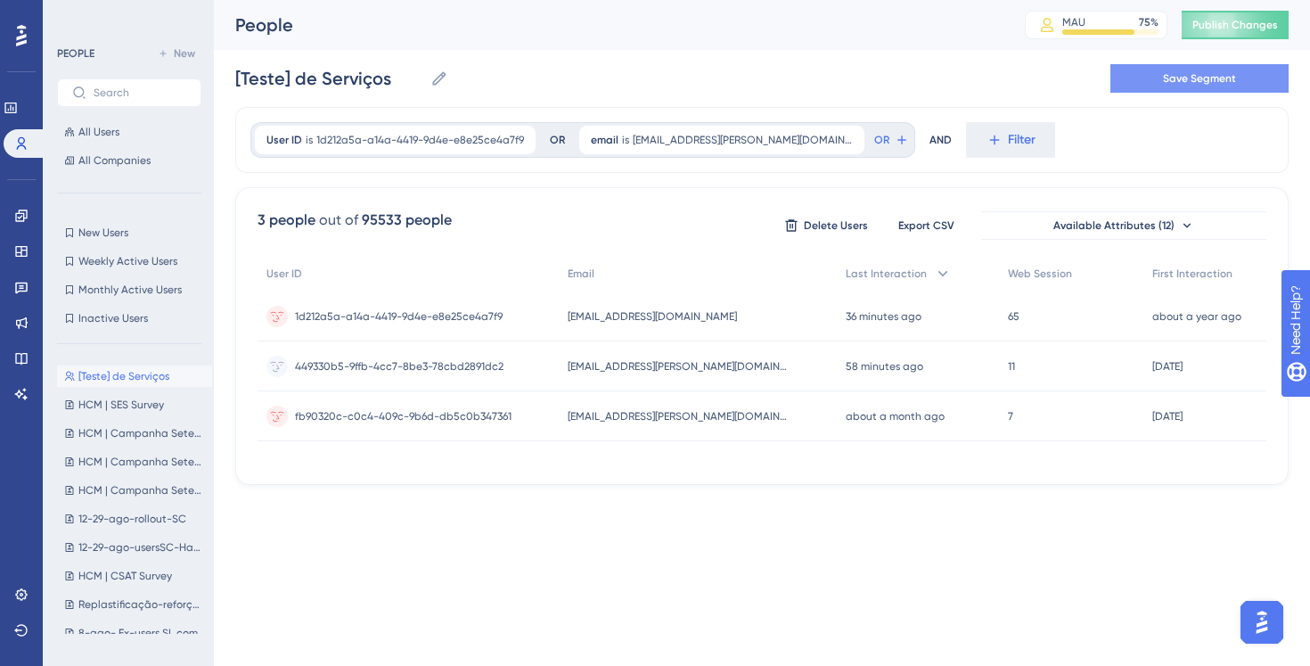
click at [1186, 83] on span "Save Segment" at bounding box center [1199, 78] width 73 height 14
type input "[Teste] de Serviços"
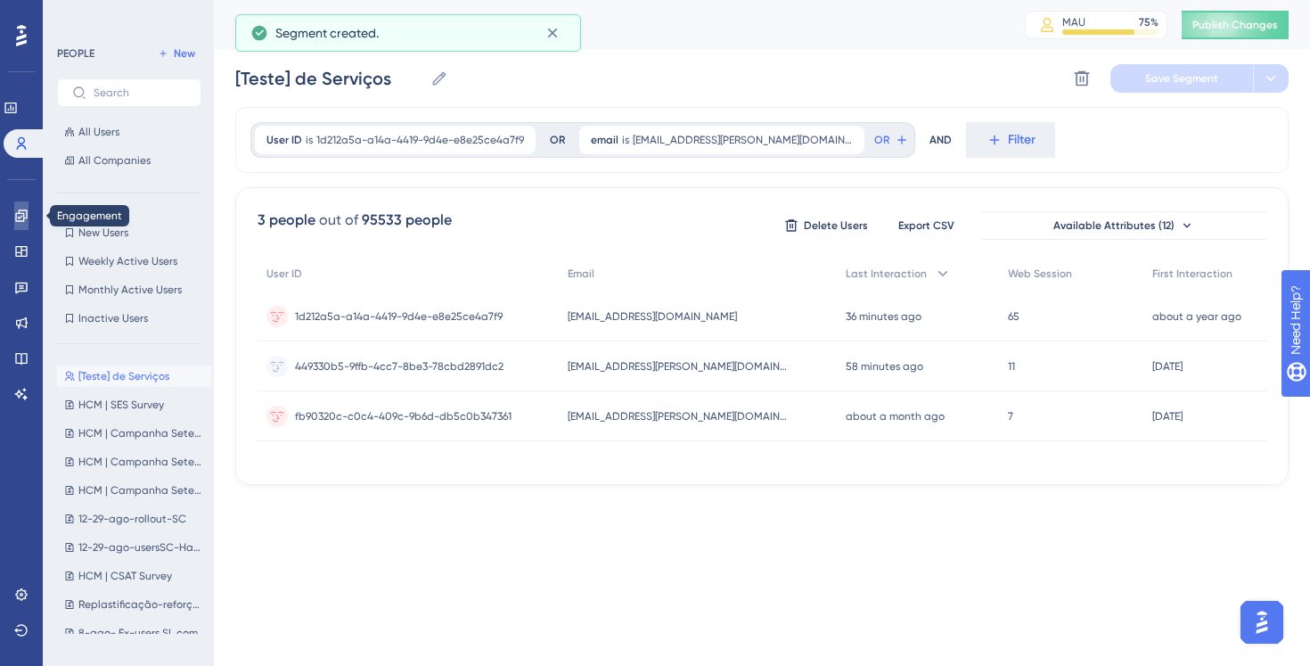
click at [19, 221] on icon at bounding box center [21, 215] width 12 height 12
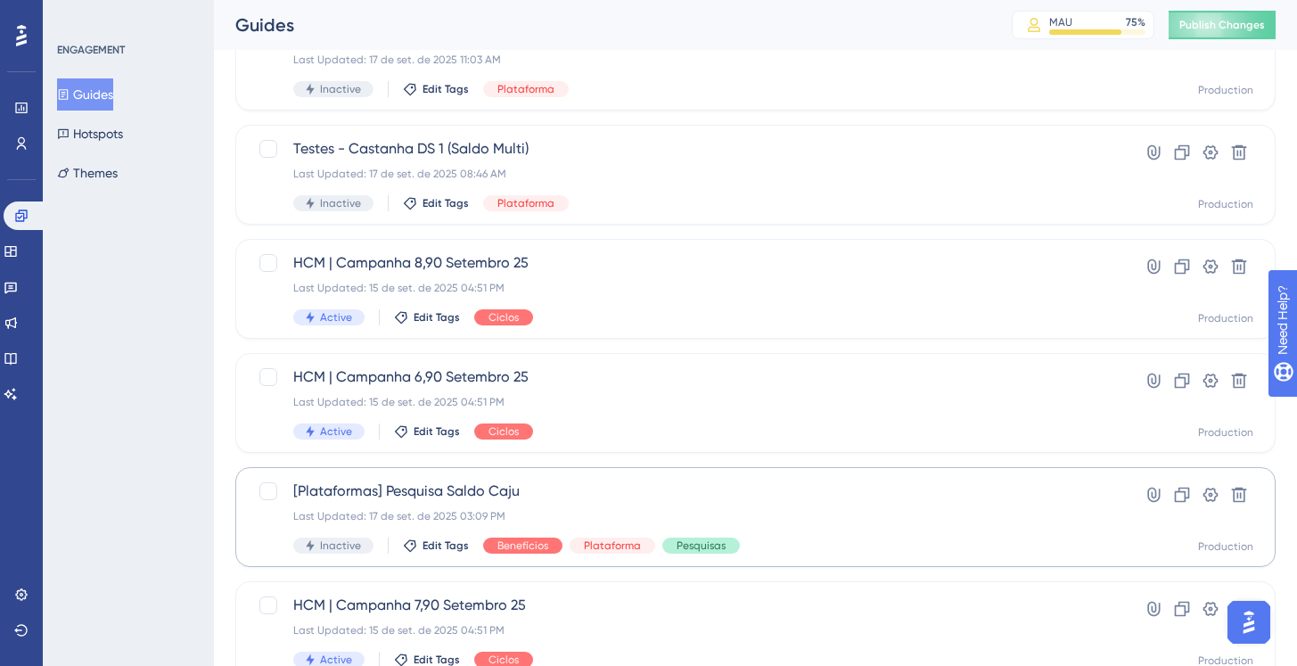
scroll to position [411, 0]
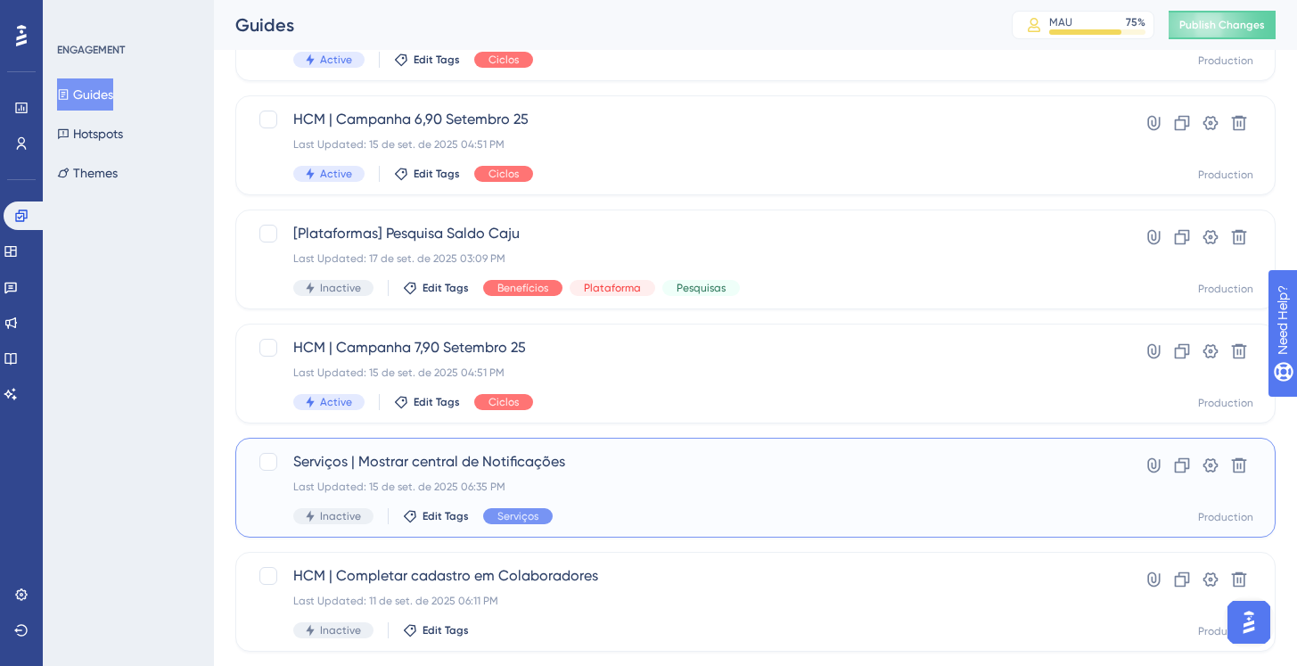
click at [654, 468] on span "Serviços | Mostrar central de Notificações" at bounding box center [683, 461] width 781 height 21
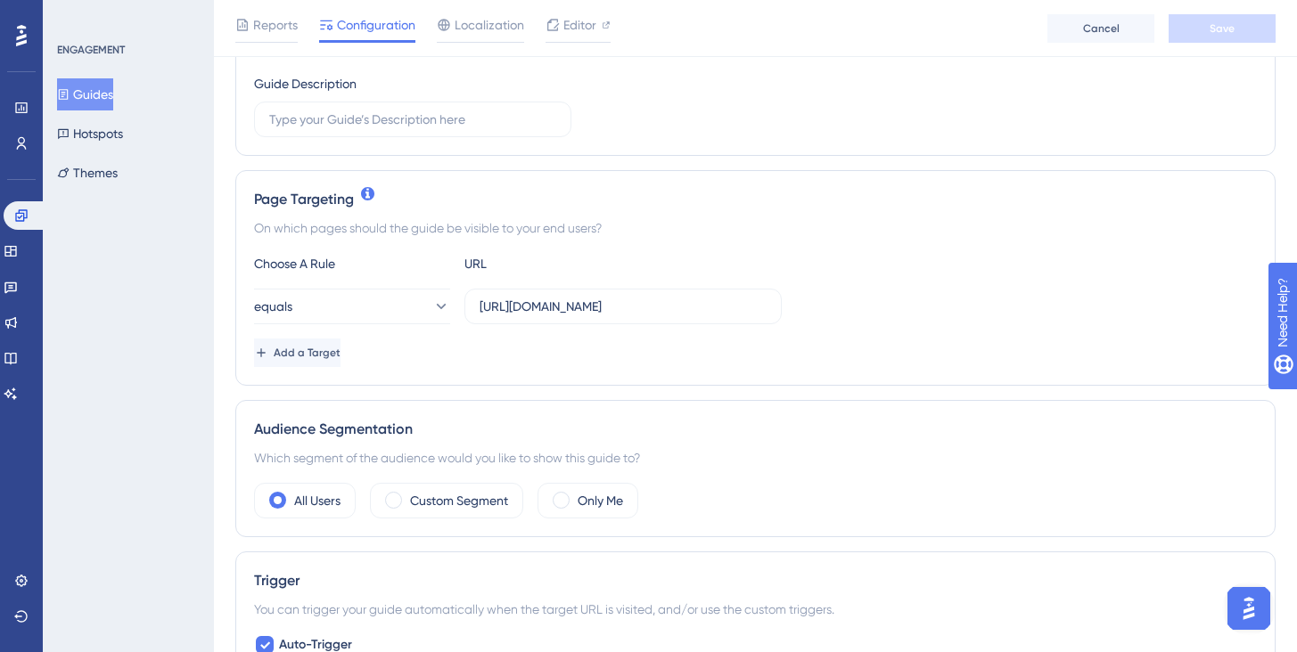
scroll to position [364, 0]
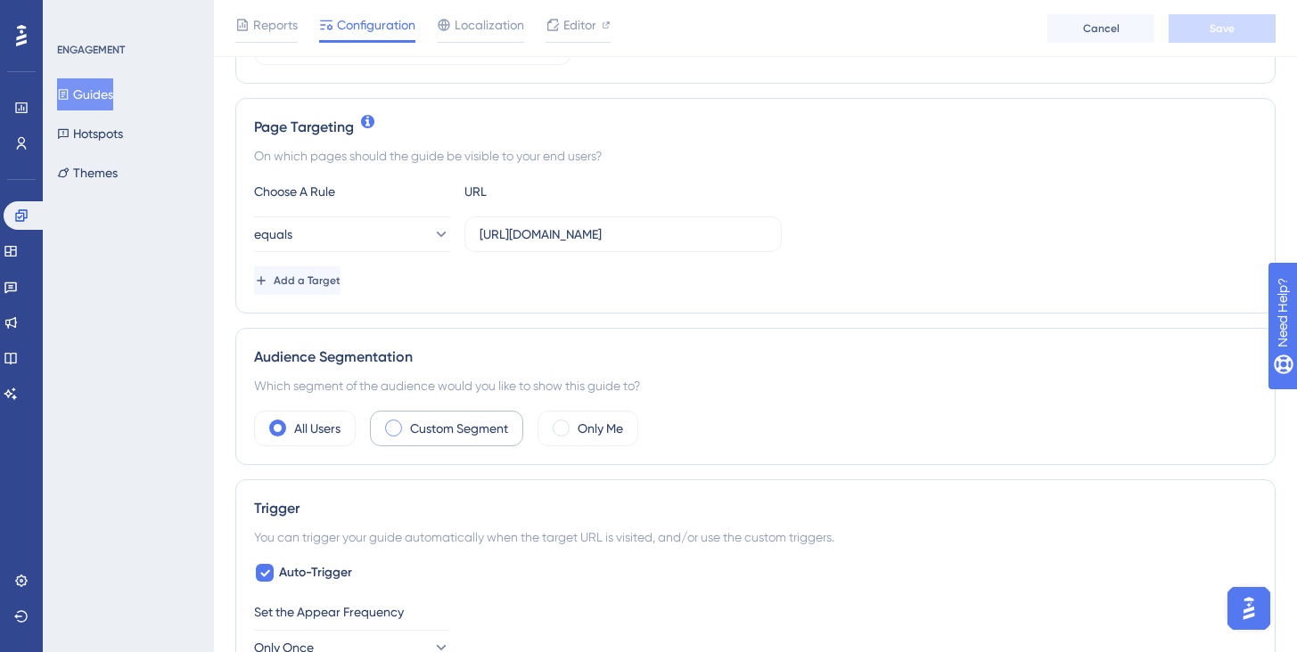
click at [494, 430] on label "Custom Segment" at bounding box center [459, 428] width 98 height 21
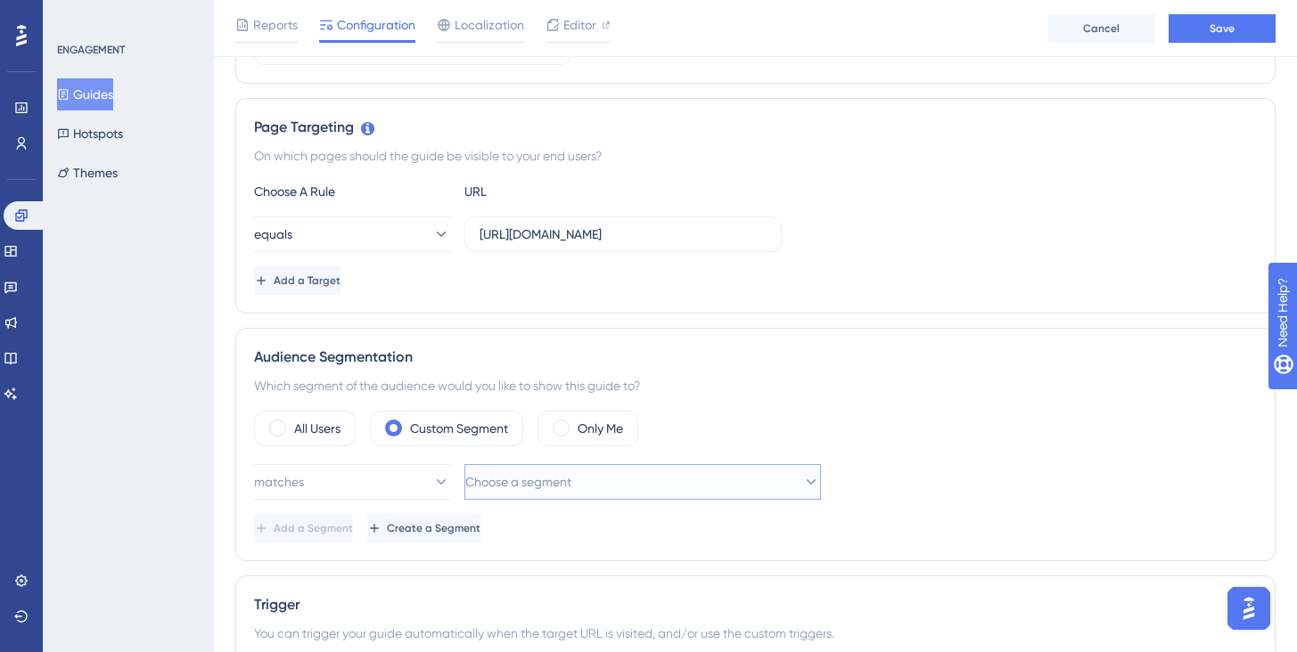
click at [495, 481] on span "Choose a segment" at bounding box center [518, 481] width 106 height 21
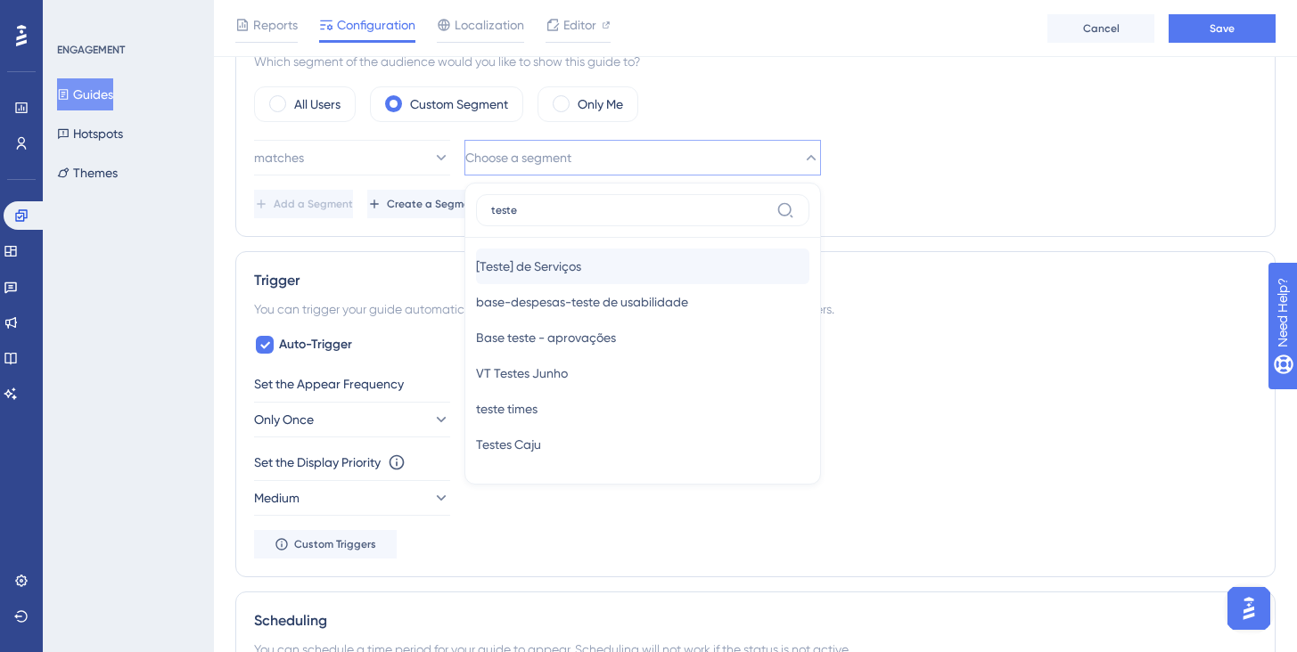
type input "teste"
click at [547, 266] on span "[Teste] de Serviços" at bounding box center [528, 266] width 105 height 21
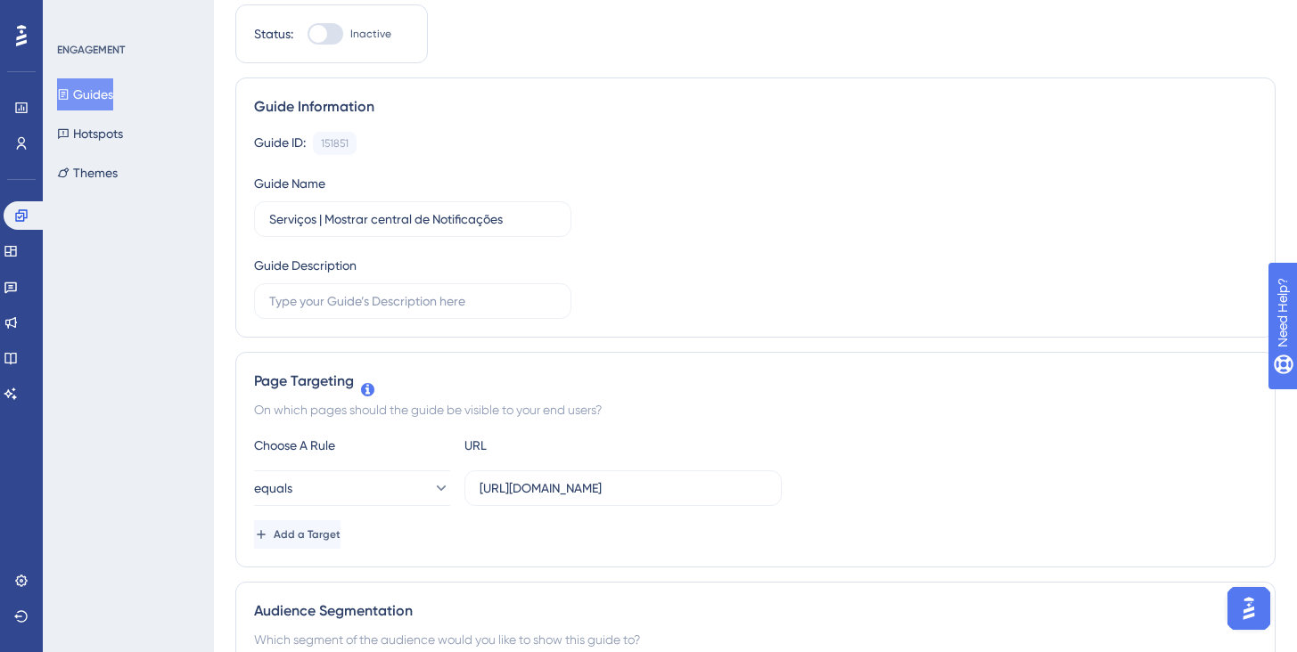
scroll to position [0, 0]
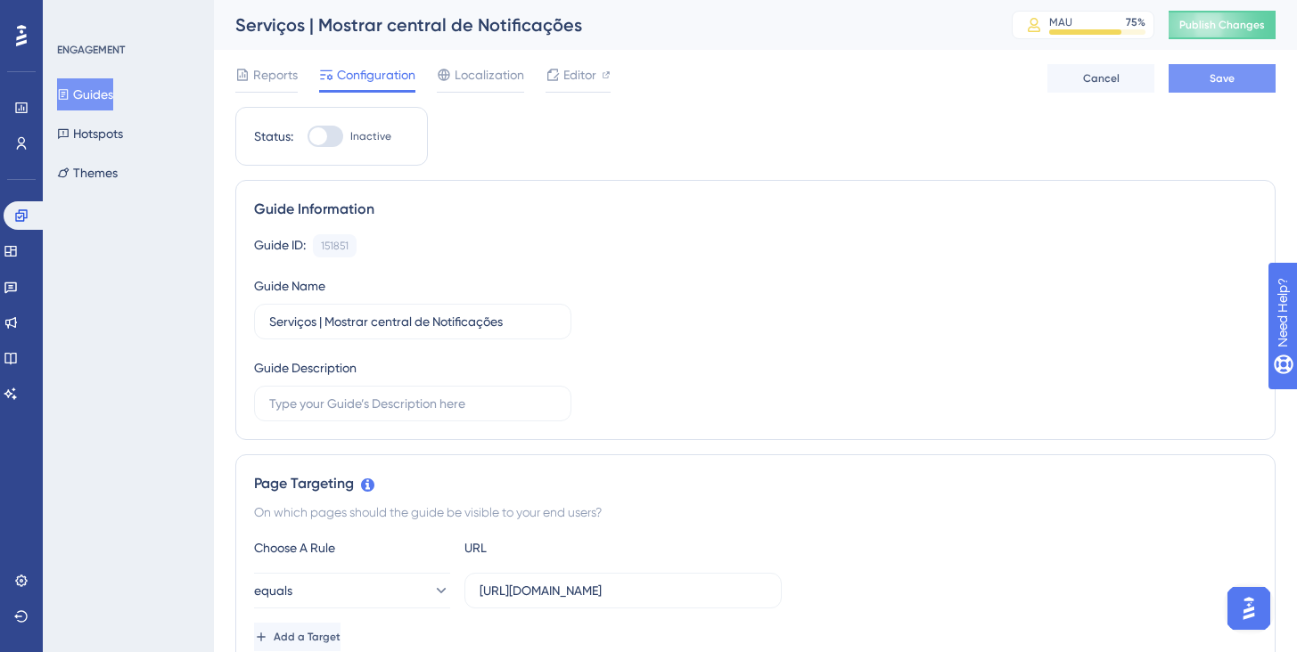
click at [1242, 78] on button "Save" at bounding box center [1221, 78] width 107 height 29
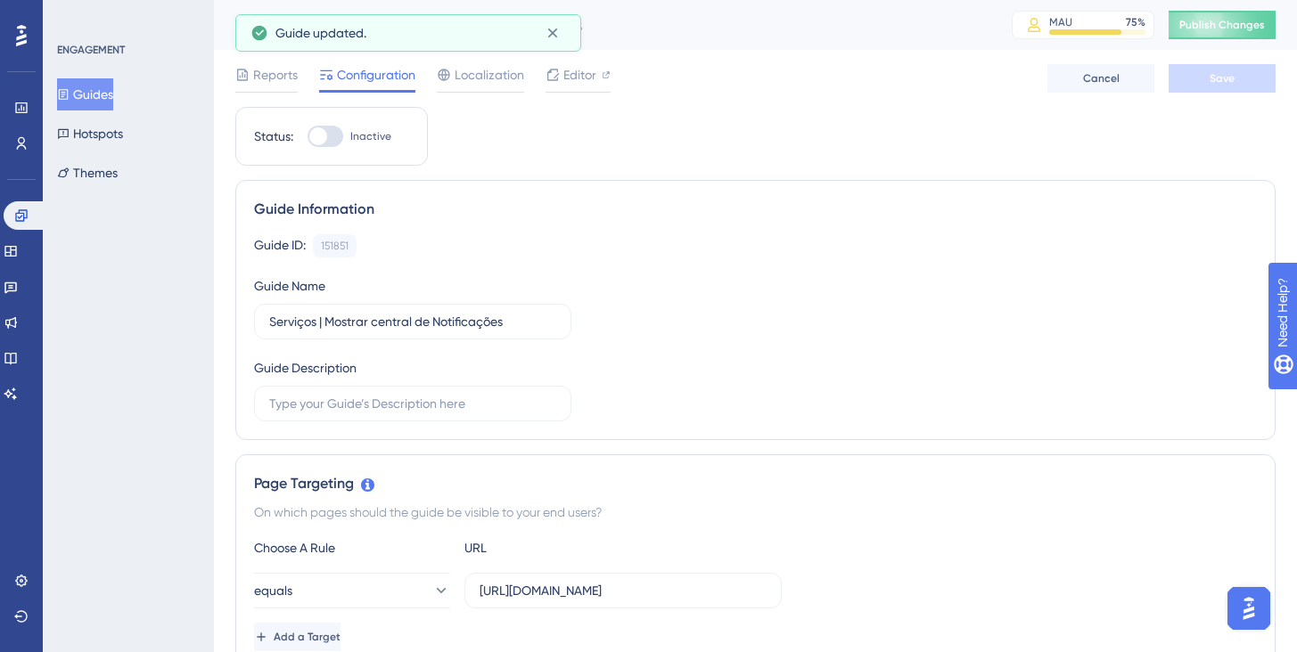
click at [332, 134] on div at bounding box center [325, 136] width 36 height 21
click at [307, 136] on input "Inactive" at bounding box center [307, 136] width 1 height 1
checkbox input "true"
click at [1248, 81] on button "Save" at bounding box center [1221, 78] width 107 height 29
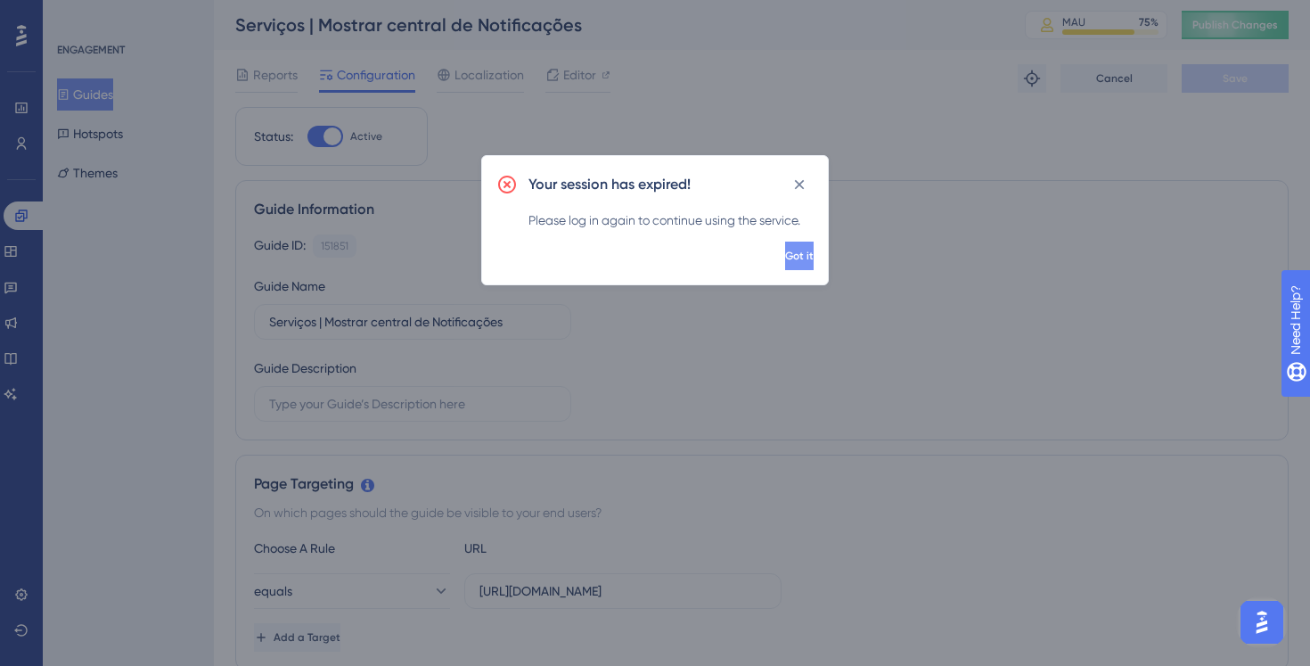
click at [785, 258] on button "Got it" at bounding box center [799, 255] width 29 height 29
